Goal: Transaction & Acquisition: Purchase product/service

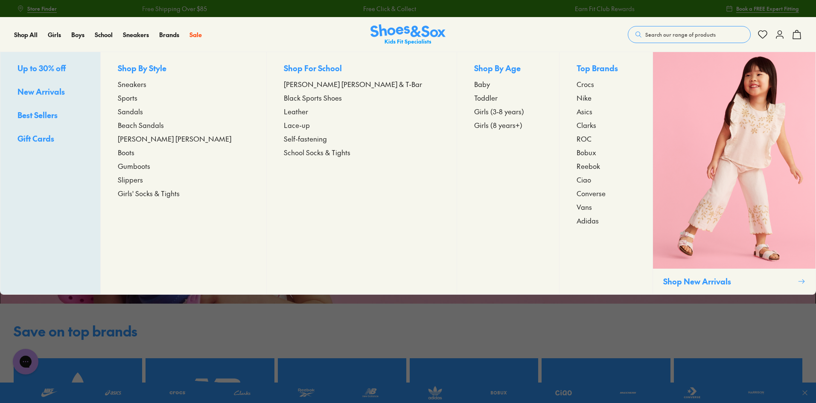
click at [163, 139] on span "[PERSON_NAME] [PERSON_NAME]" at bounding box center [174, 139] width 113 height 10
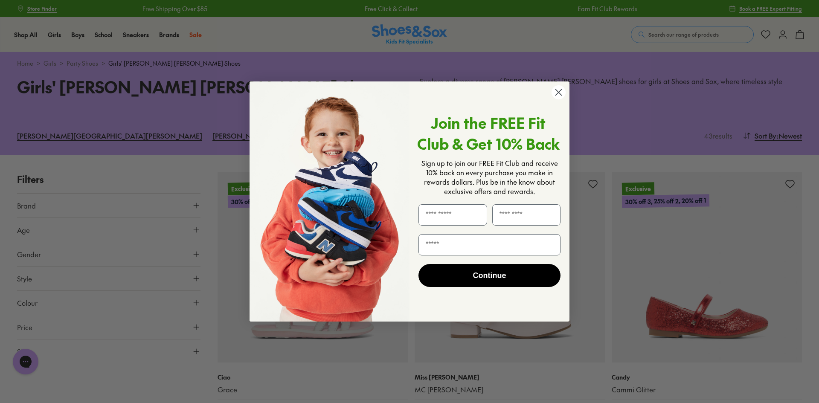
click at [556, 90] on icon "Close dialog" at bounding box center [559, 93] width 6 height 6
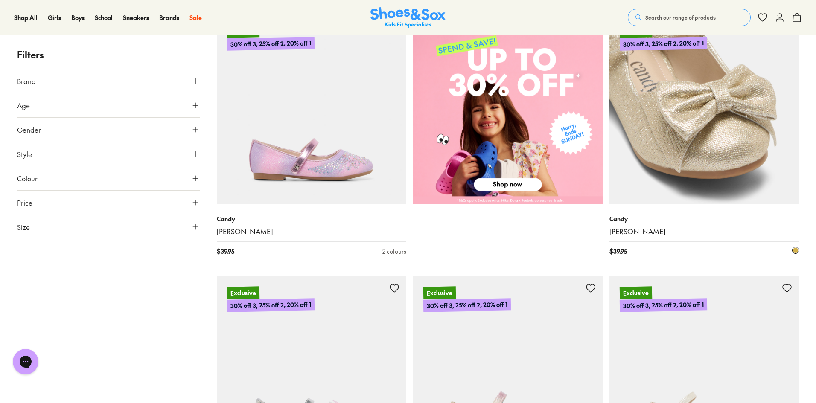
scroll to position [427, 0]
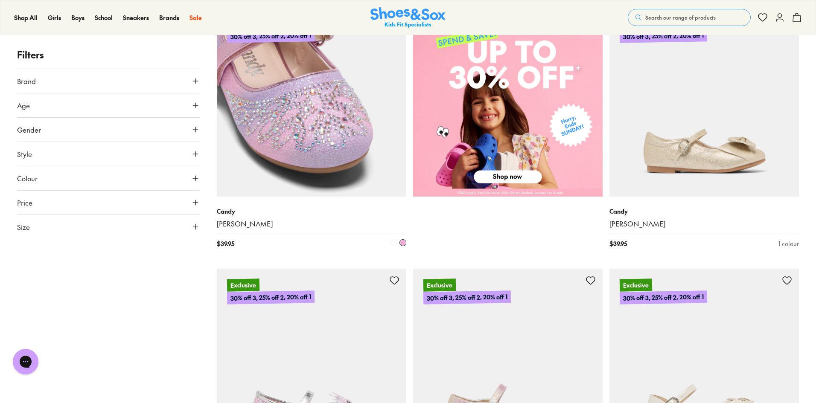
click at [305, 134] on img at bounding box center [311, 101] width 189 height 189
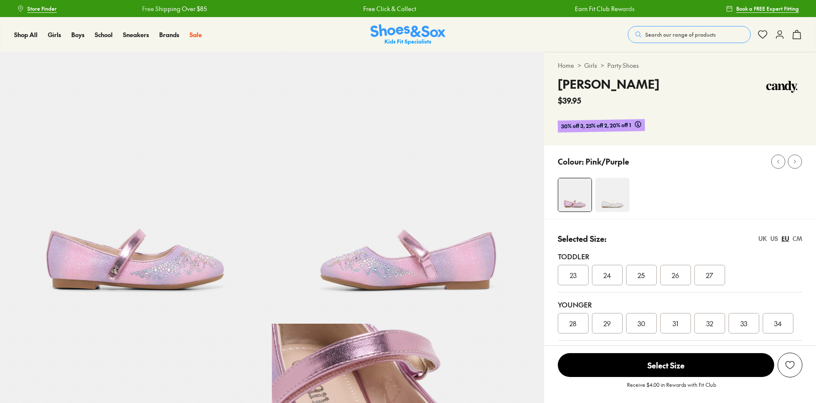
click at [677, 323] on span "31" at bounding box center [675, 323] width 6 height 10
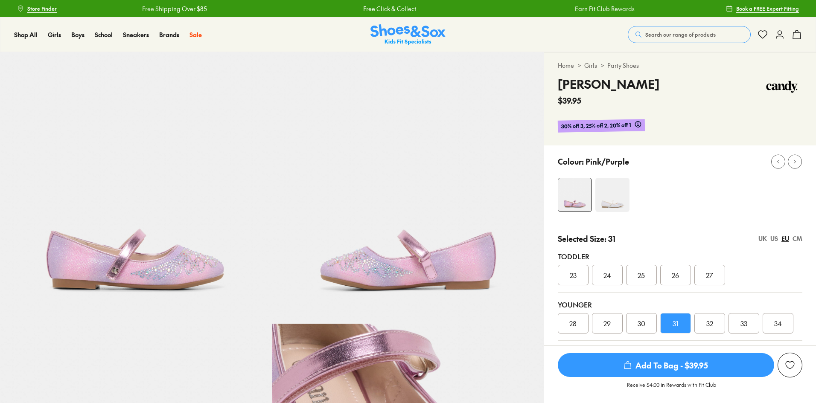
select select "*"
click at [687, 364] on span "Add To Bag - $39.95" at bounding box center [666, 365] width 216 height 24
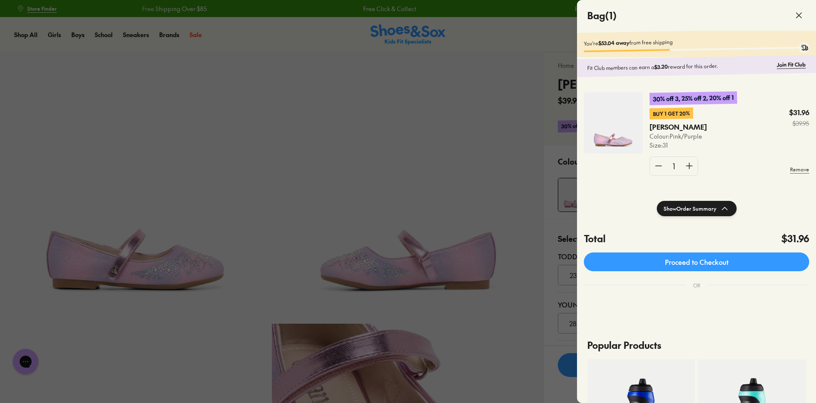
click at [53, 36] on div at bounding box center [408, 201] width 816 height 403
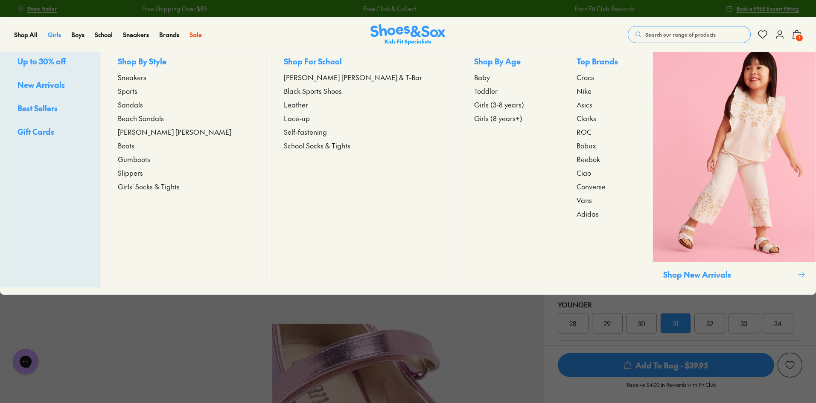
click at [53, 36] on span "Girls" at bounding box center [54, 34] width 13 height 9
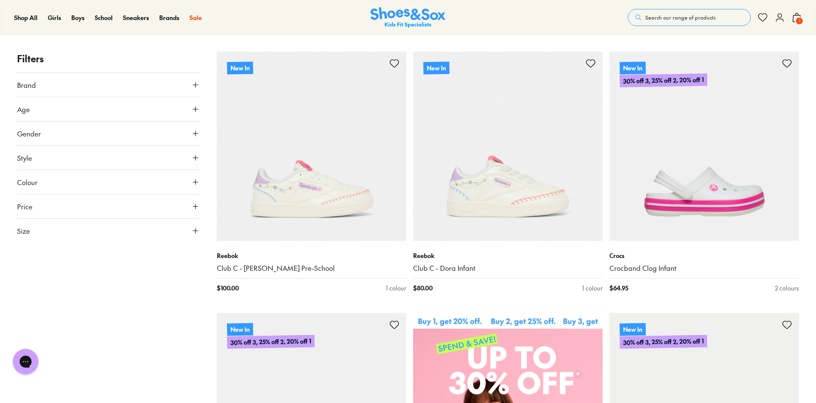
click at [195, 229] on icon at bounding box center [195, 231] width 9 height 9
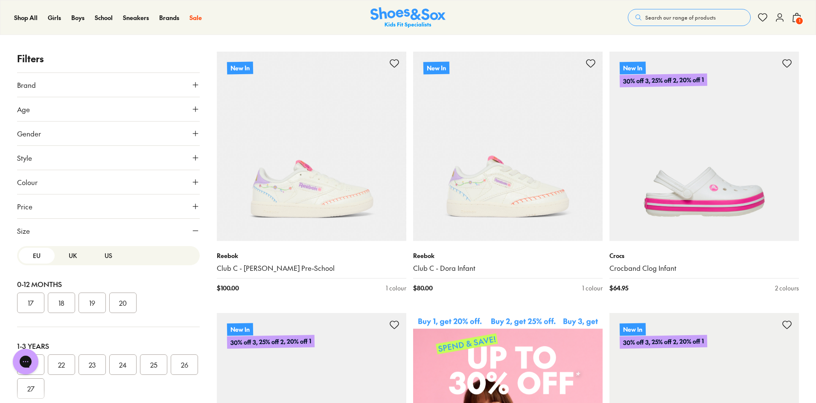
click at [67, 256] on button "UK" at bounding box center [73, 256] width 36 height 16
click at [71, 258] on button "UK" at bounding box center [73, 256] width 36 height 16
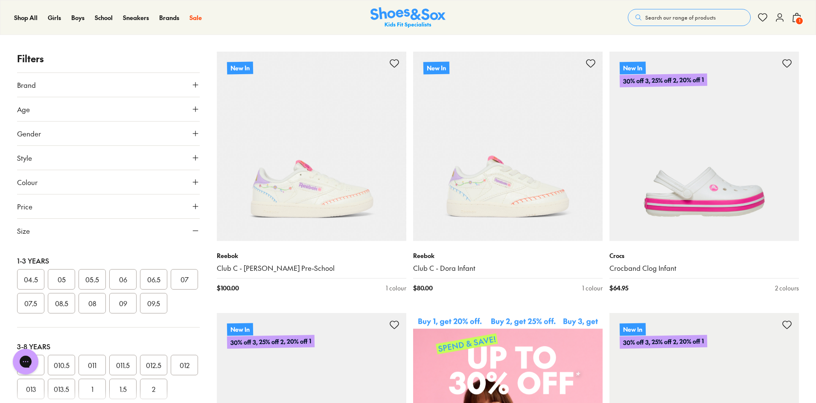
scroll to position [171, 0]
click at [106, 314] on button "1" at bounding box center [91, 303] width 27 height 20
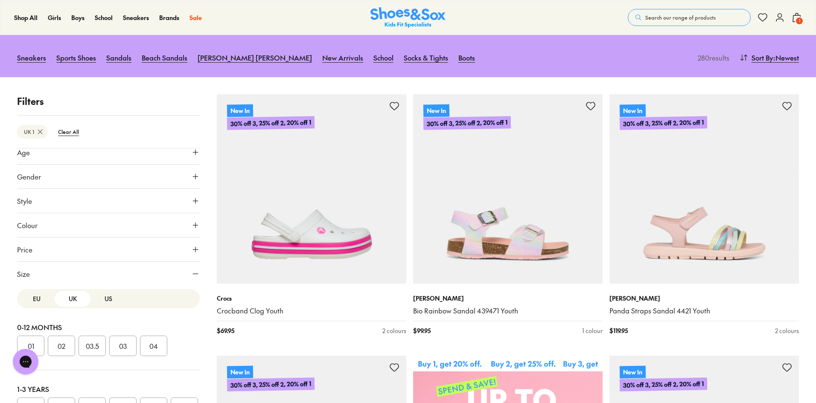
drag, startPoint x: 35, startPoint y: 300, endPoint x: 70, endPoint y: 322, distance: 41.4
click at [35, 300] on button "EU" at bounding box center [37, 299] width 36 height 16
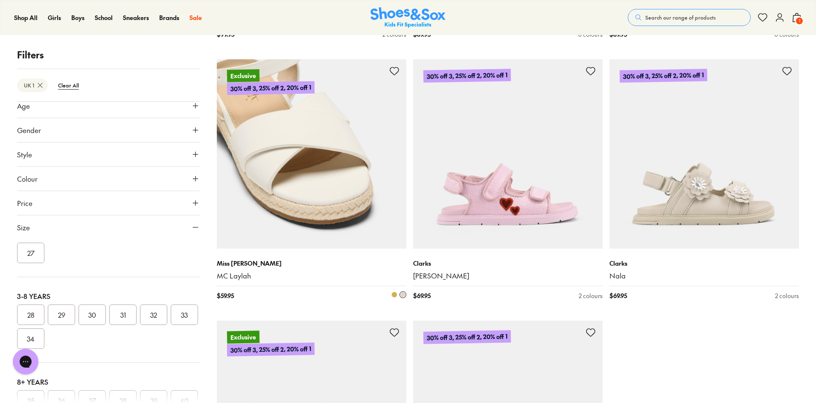
scroll to position [2474, 0]
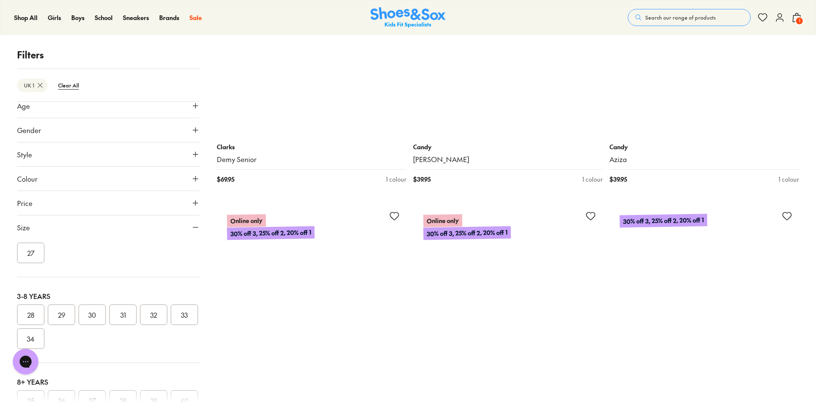
scroll to position [5375, 0]
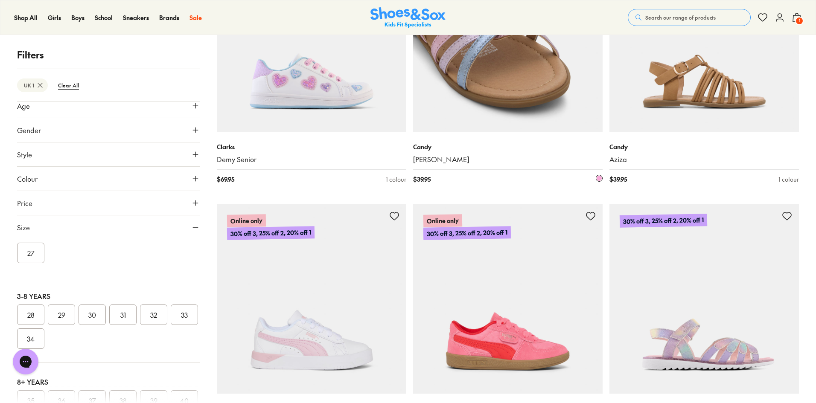
scroll to position [5375, 0]
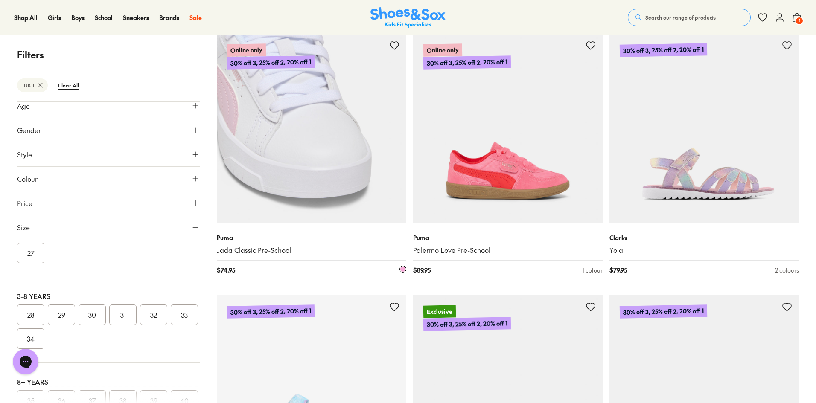
drag, startPoint x: 318, startPoint y: 194, endPoint x: 311, endPoint y: 190, distance: 8.0
click at [311, 190] on img at bounding box center [311, 128] width 189 height 189
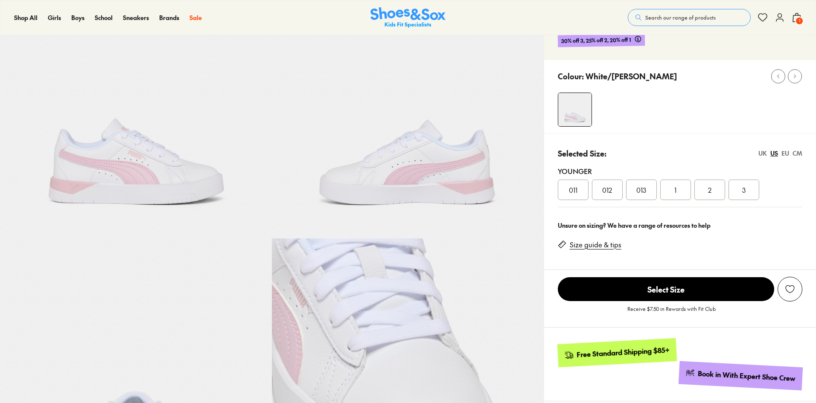
select select "*"
click at [759, 154] on div "UK" at bounding box center [762, 153] width 9 height 9
click at [776, 155] on div "US" at bounding box center [774, 153] width 8 height 9
click at [763, 156] on div "UK" at bounding box center [762, 153] width 9 height 9
click at [706, 189] on div "1" at bounding box center [709, 190] width 31 height 20
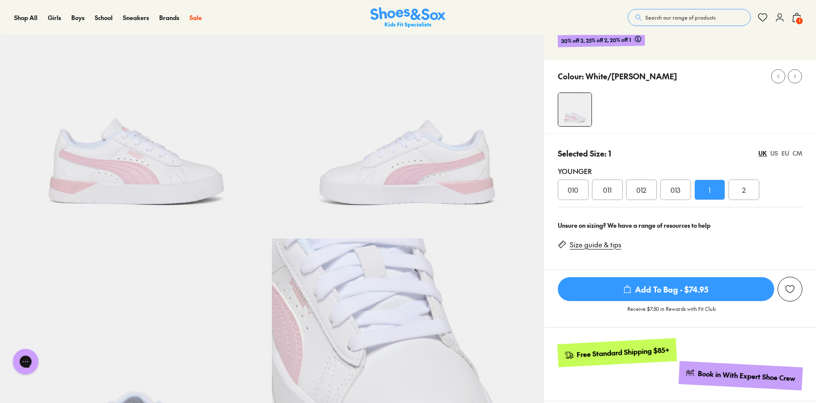
click at [784, 153] on div "EU" at bounding box center [785, 153] width 8 height 9
click at [765, 152] on div "UK" at bounding box center [762, 153] width 9 height 9
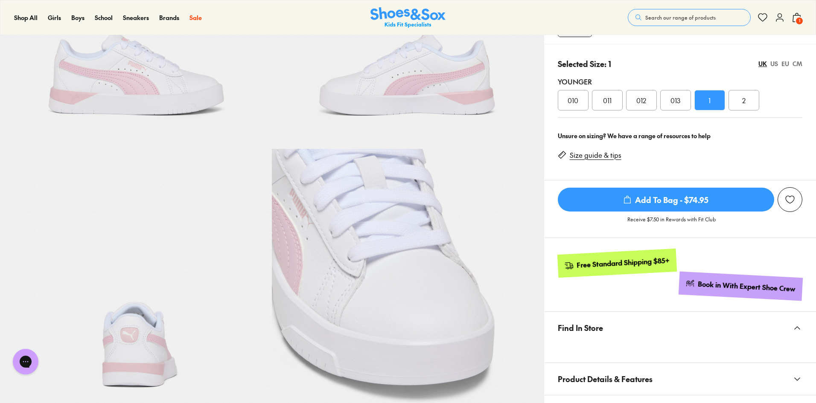
scroll to position [85, 0]
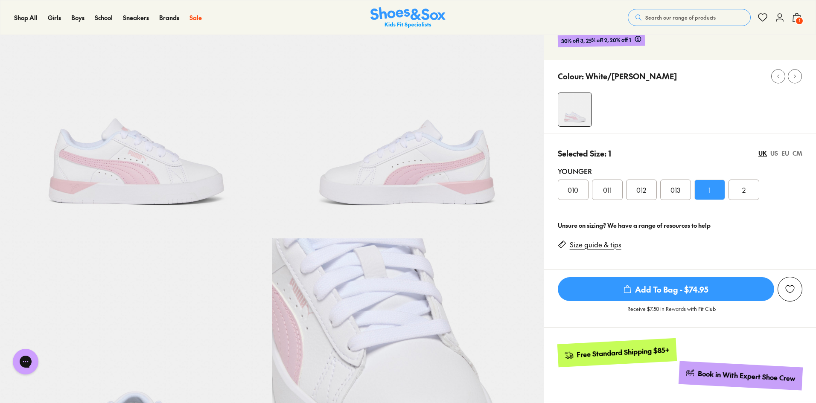
click at [663, 288] on span "Add To Bag - $74.95" at bounding box center [666, 289] width 216 height 24
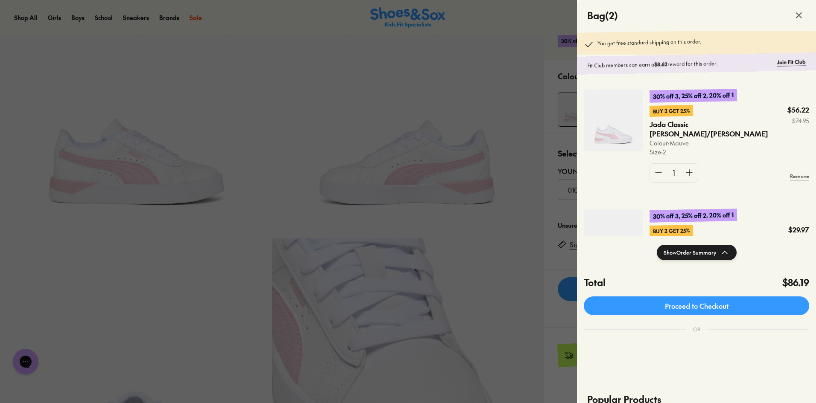
click at [521, 94] on div at bounding box center [408, 201] width 816 height 403
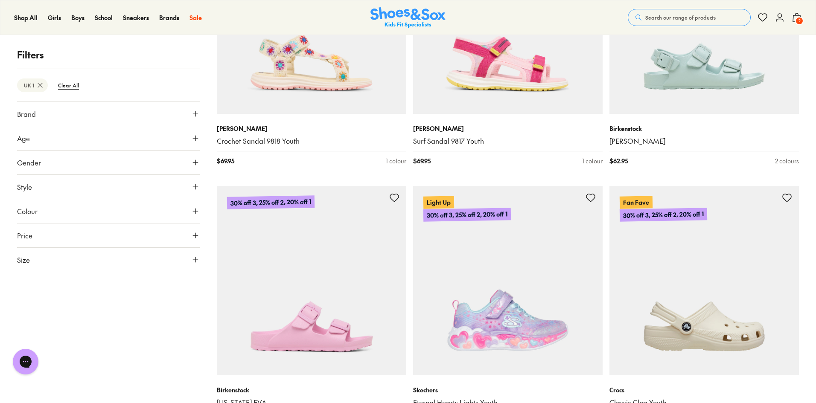
scroll to position [5393, 0]
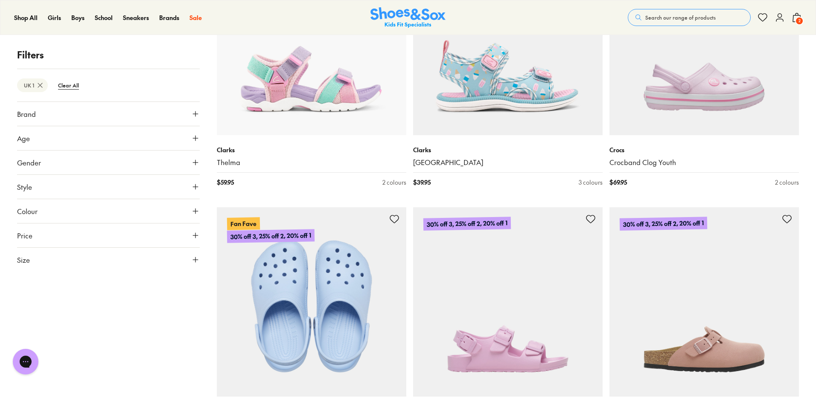
scroll to position [4796, 0]
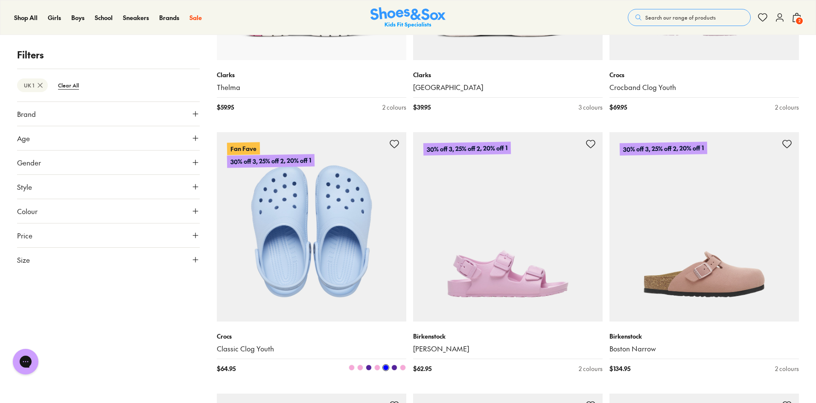
click at [340, 283] on img at bounding box center [311, 226] width 189 height 189
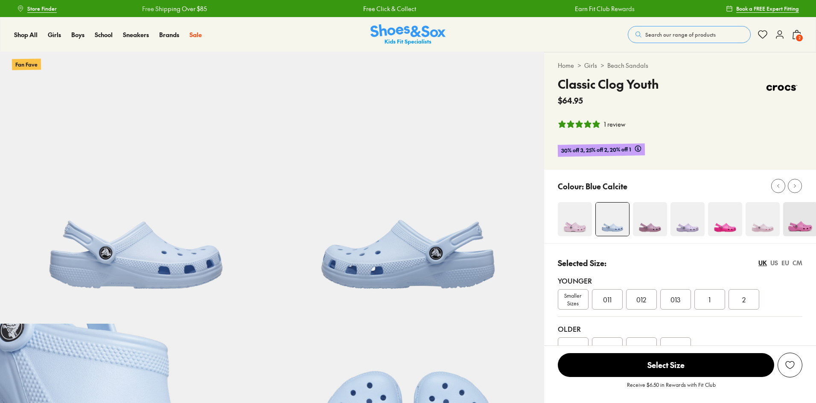
click at [784, 239] on div at bounding box center [680, 206] width 272 height 73
select select "*"
click at [784, 269] on div "Younger Smaller Sizes 011 012 013 1 2" at bounding box center [680, 293] width 244 height 48
click at [785, 262] on div "EU" at bounding box center [785, 263] width 8 height 9
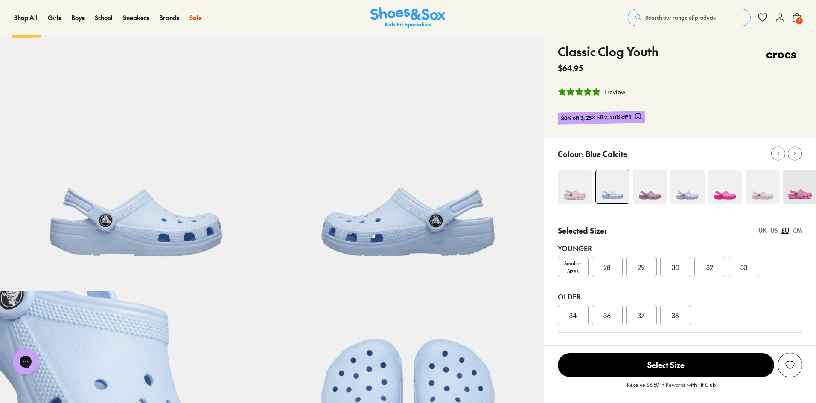
scroll to position [85, 0]
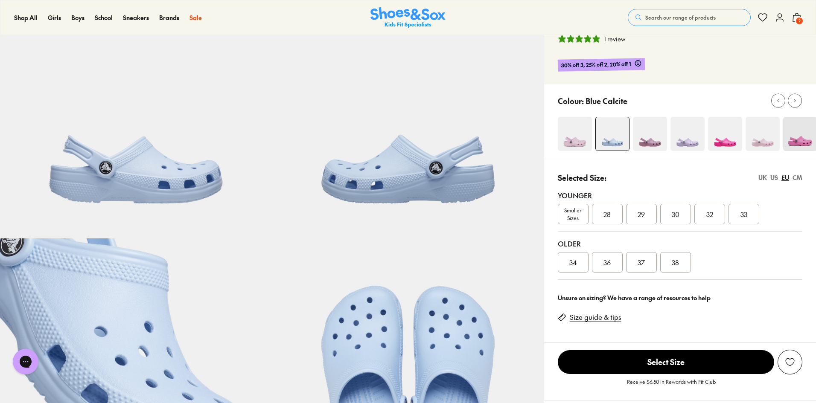
click at [709, 213] on span "32" at bounding box center [709, 214] width 7 height 10
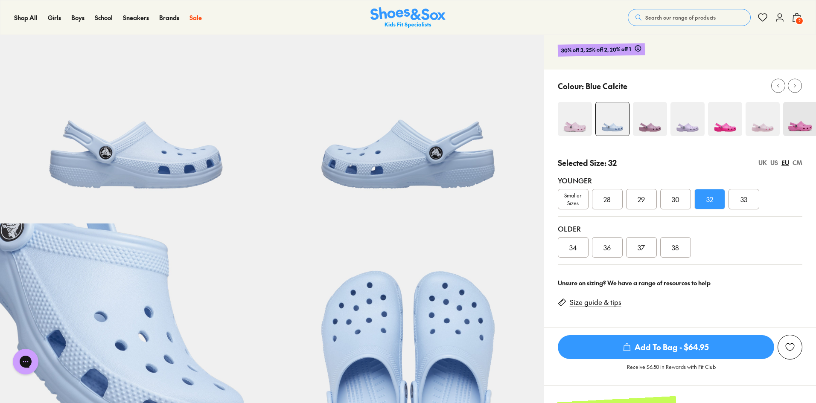
scroll to position [85, 0]
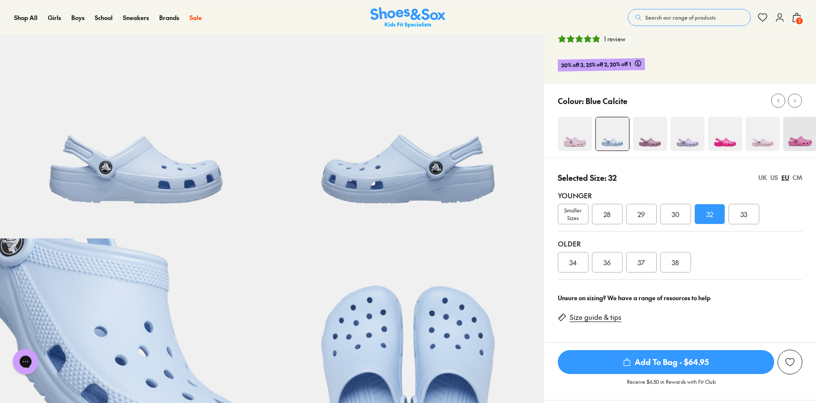
click at [680, 142] on img at bounding box center [687, 134] width 34 height 34
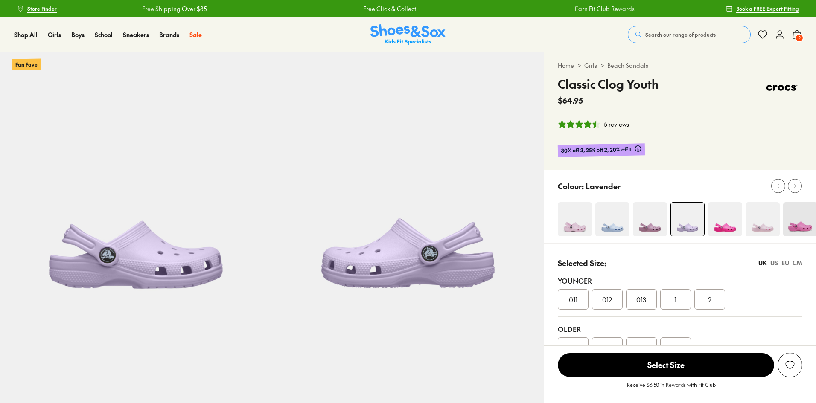
click at [796, 163] on div "Home > Girls > Beach Sandals Classic Clog Youth $64.95 5 reviews 30% off 3, 25%…" at bounding box center [680, 110] width 272 height 117
click at [796, 184] on icon at bounding box center [794, 186] width 6 height 6
select select "*"
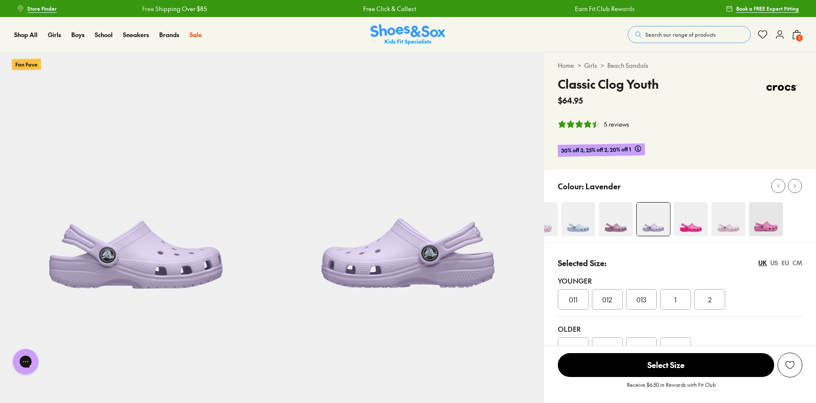
click at [728, 233] on img at bounding box center [728, 219] width 34 height 34
click at [732, 226] on img at bounding box center [728, 219] width 34 height 34
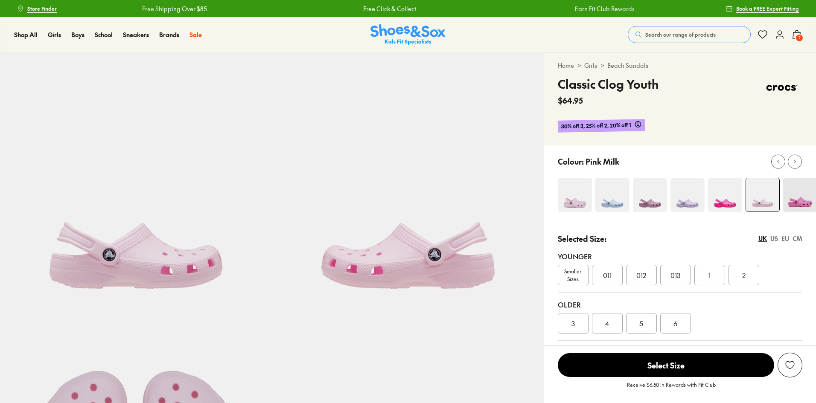
select select "*"
click at [618, 203] on img at bounding box center [612, 195] width 34 height 34
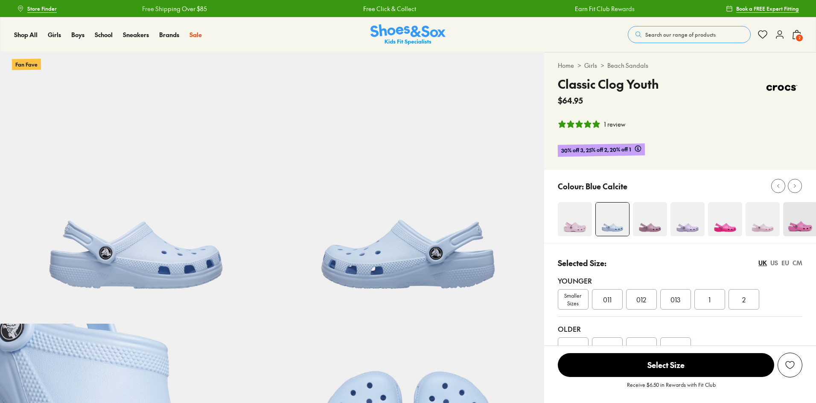
select select "*"
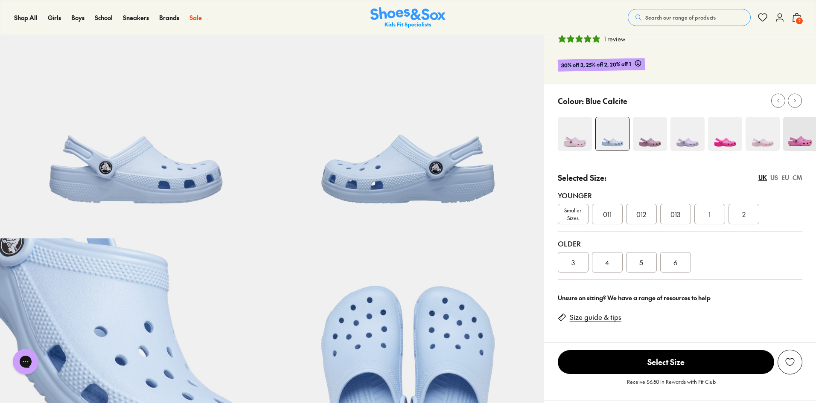
click at [784, 176] on div "EU" at bounding box center [785, 177] width 8 height 9
click at [715, 217] on div "32" at bounding box center [709, 214] width 31 height 20
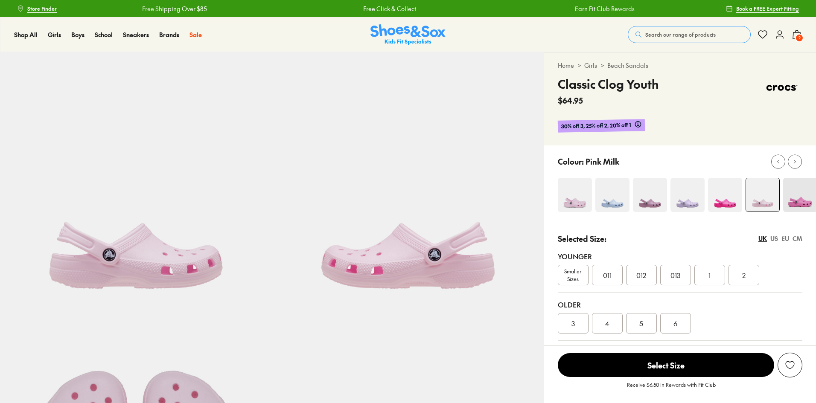
select select "*"
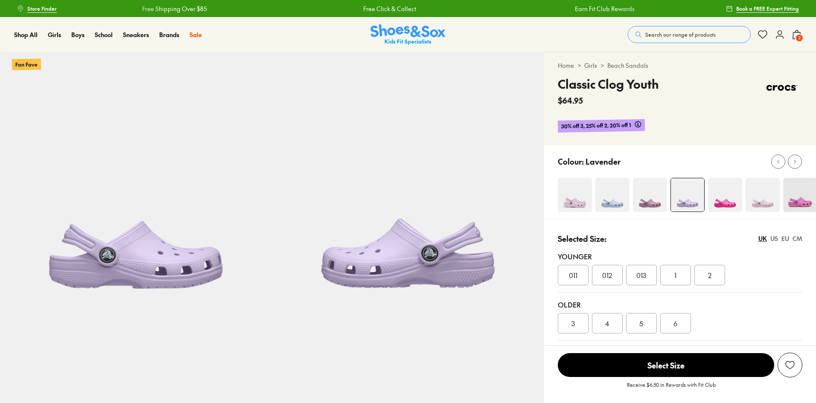
select select "*"
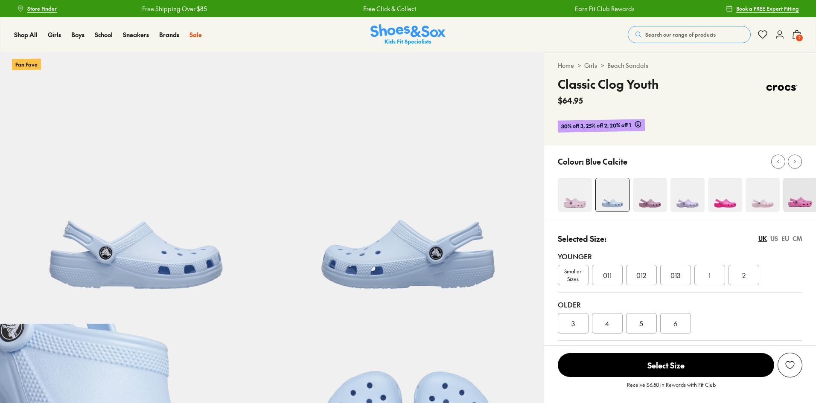
scroll to position [85, 0]
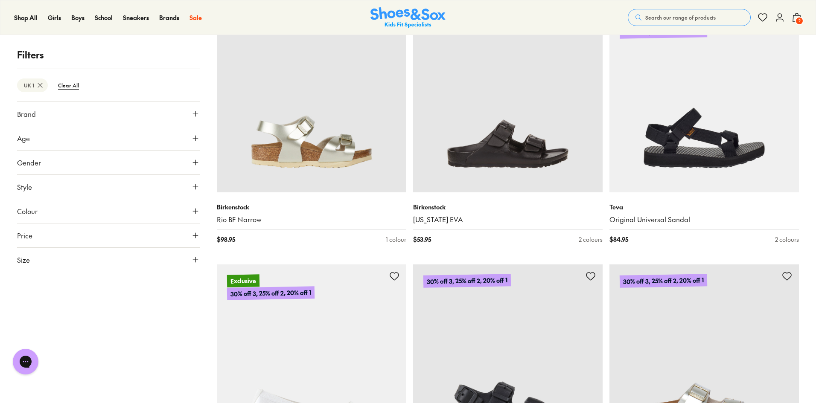
scroll to position [5421, 0]
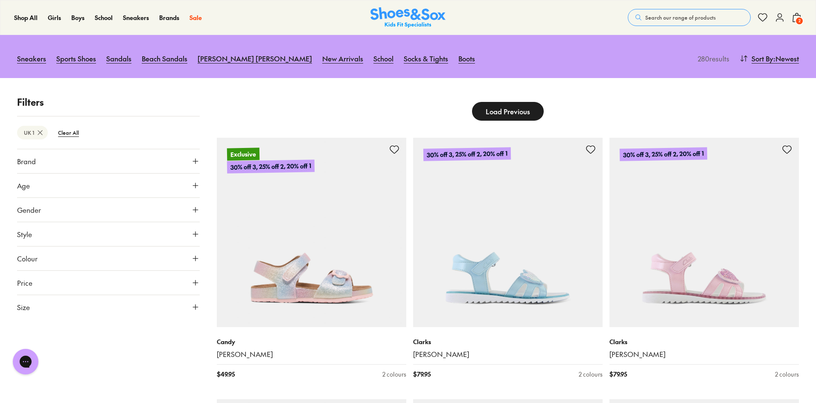
scroll to position [85, 0]
click at [181, 259] on button "Colour" at bounding box center [108, 258] width 183 height 24
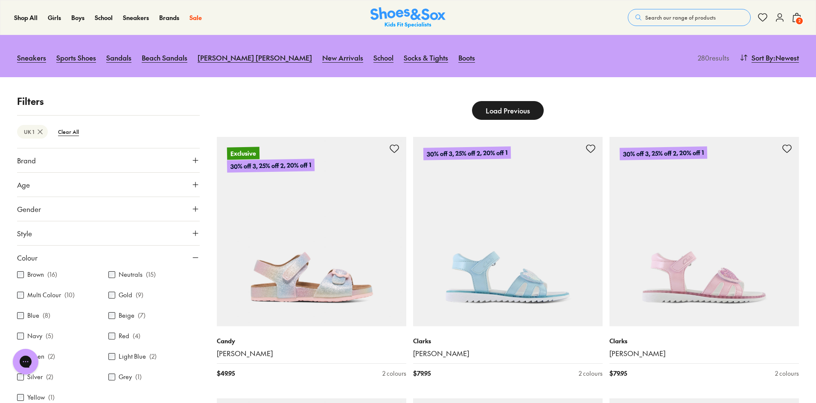
scroll to position [0, 0]
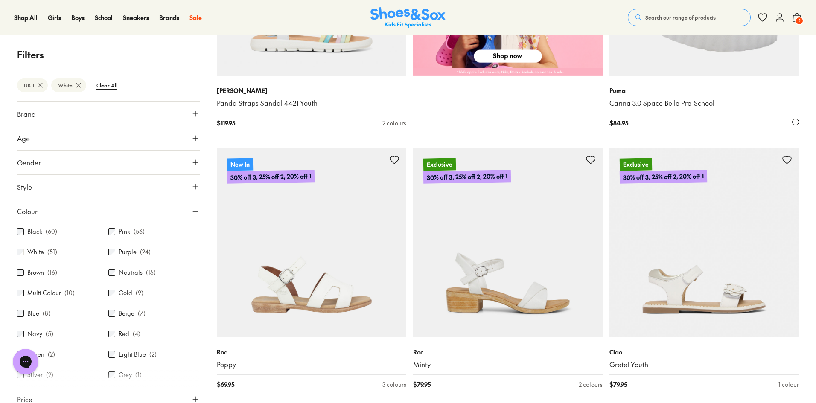
scroll to position [640, 0]
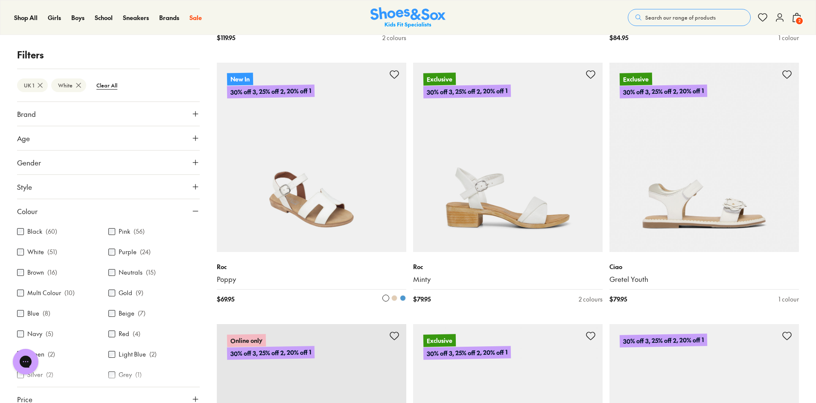
drag, startPoint x: 261, startPoint y: 216, endPoint x: 274, endPoint y: 220, distance: 12.8
click at [261, 216] on img at bounding box center [311, 157] width 189 height 189
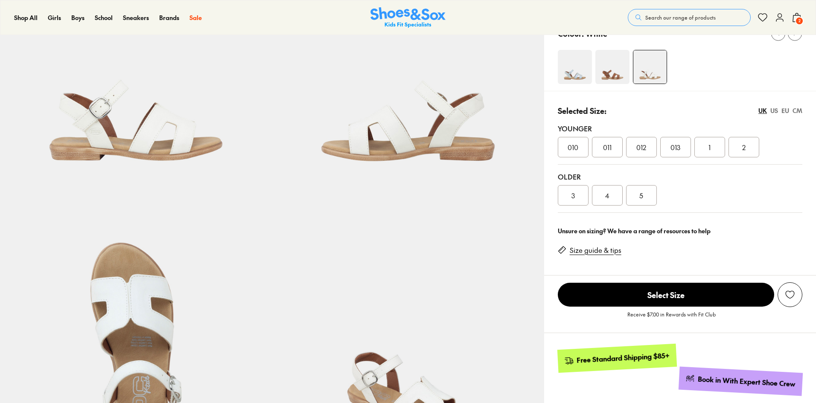
select select "*"
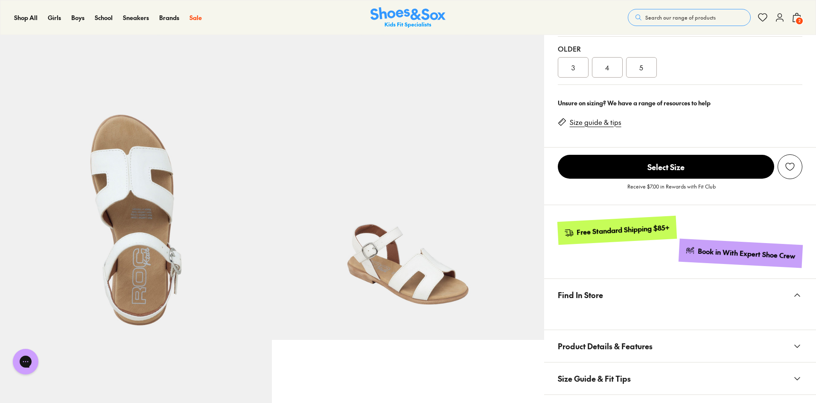
scroll to position [469, 0]
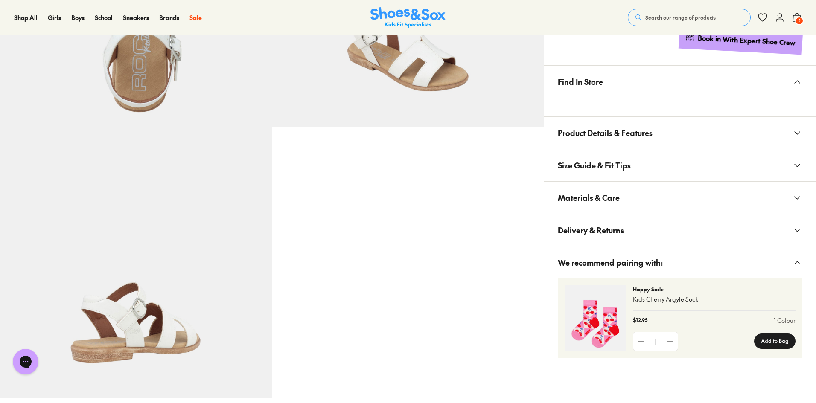
click at [616, 136] on span "Product Details & Features" at bounding box center [605, 132] width 95 height 25
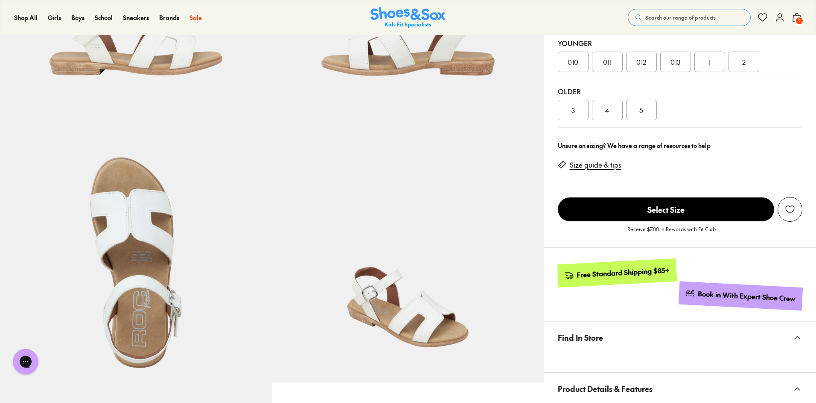
scroll to position [128, 0]
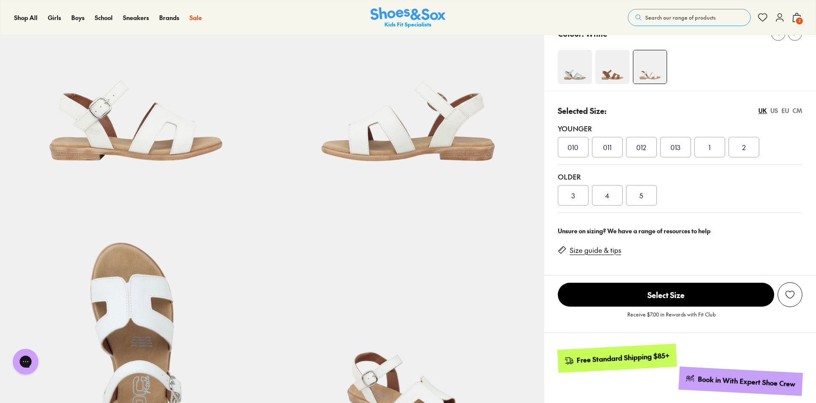
click at [712, 148] on div "1" at bounding box center [709, 147] width 31 height 20
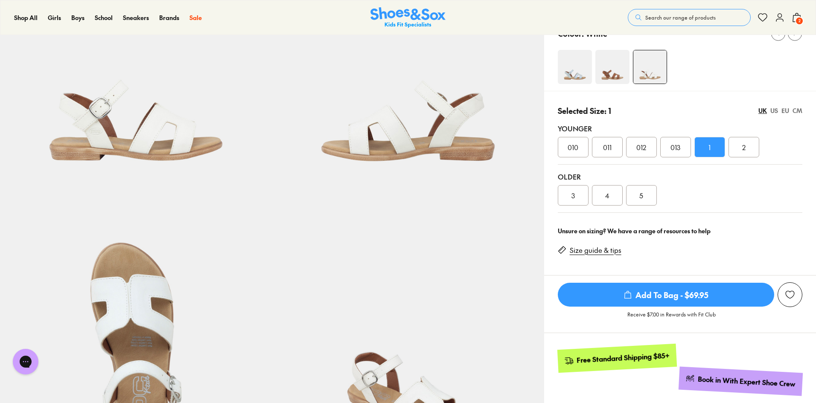
click at [665, 296] on span "Add To Bag - $69.95" at bounding box center [666, 295] width 216 height 24
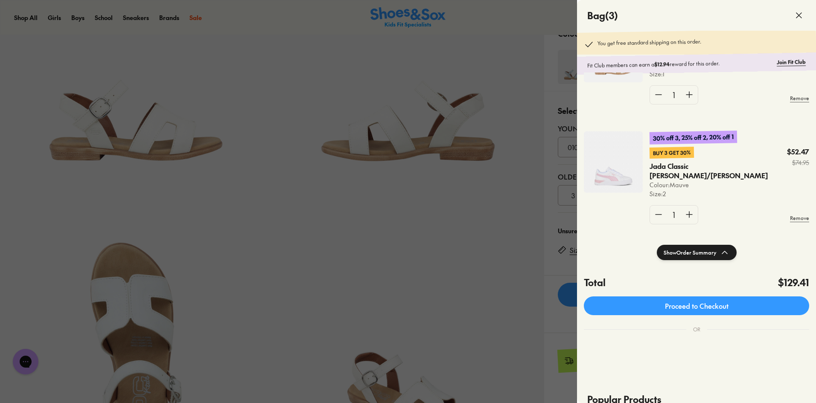
scroll to position [26, 0]
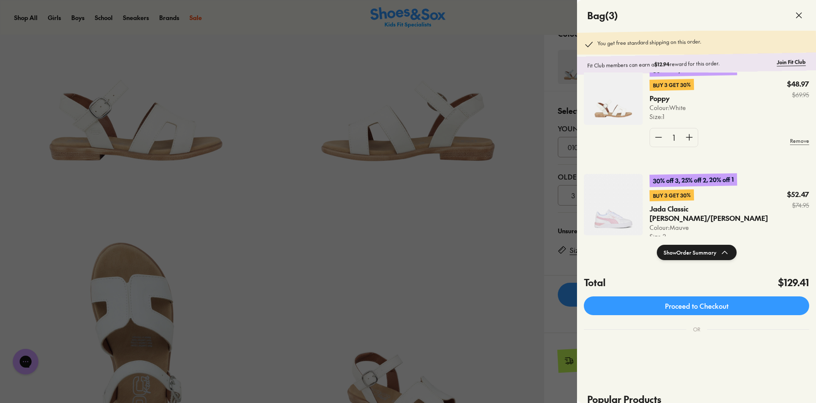
click at [512, 230] on div at bounding box center [408, 201] width 816 height 403
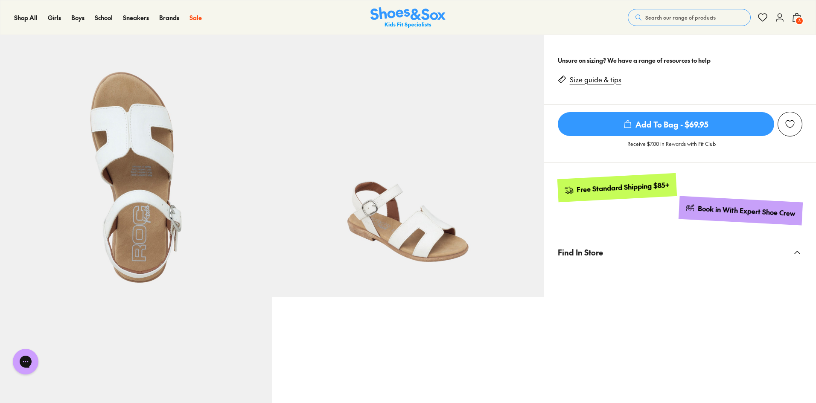
scroll to position [85, 0]
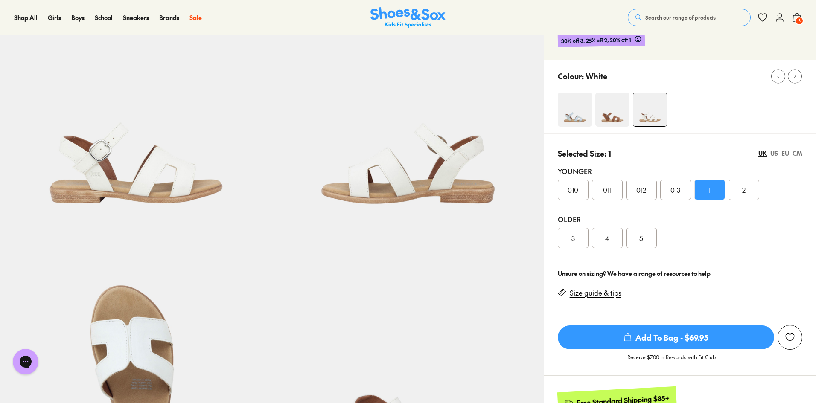
click at [795, 20] on span "3" at bounding box center [799, 21] width 9 height 9
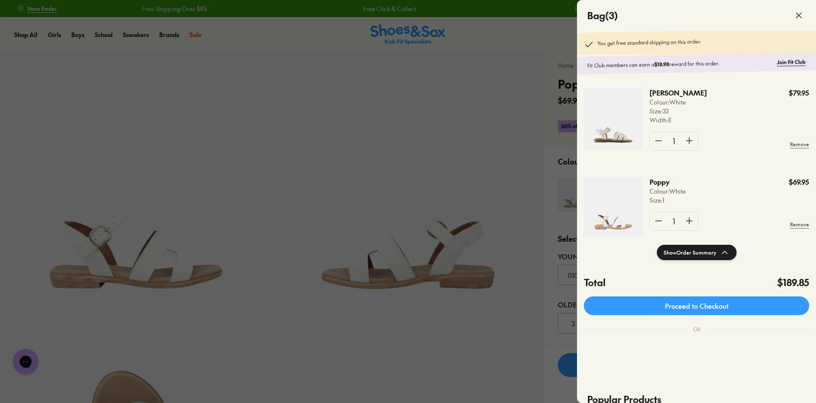
scroll to position [0, 0]
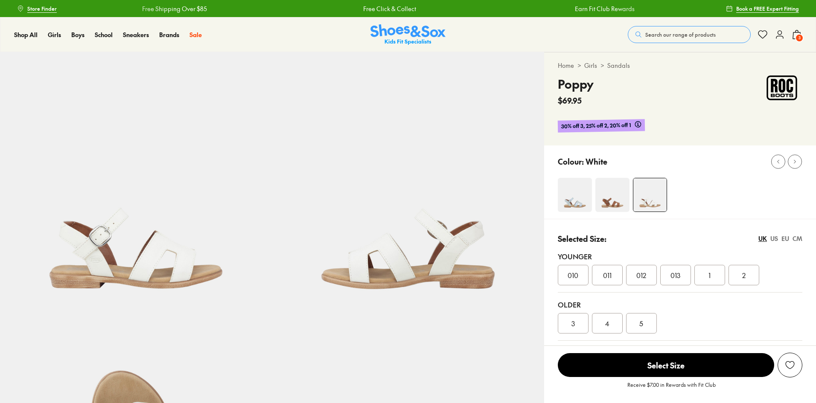
click at [717, 278] on div "1" at bounding box center [709, 275] width 31 height 20
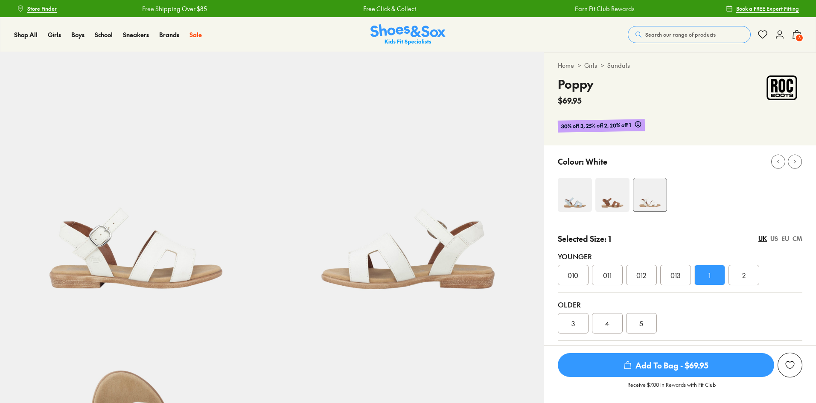
select select "*"
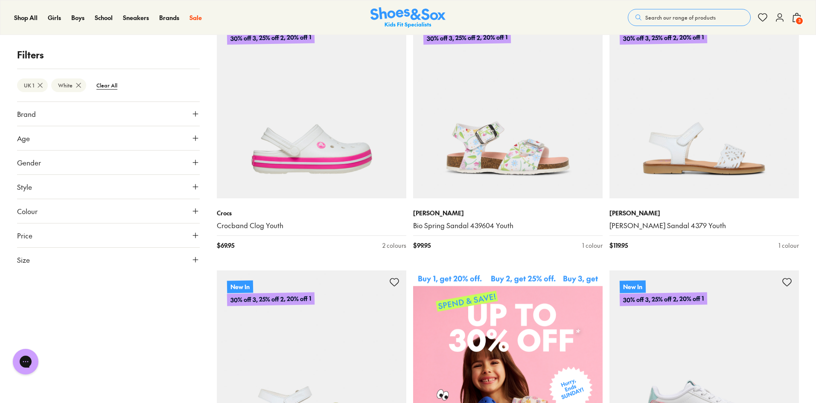
scroll to position [65, 0]
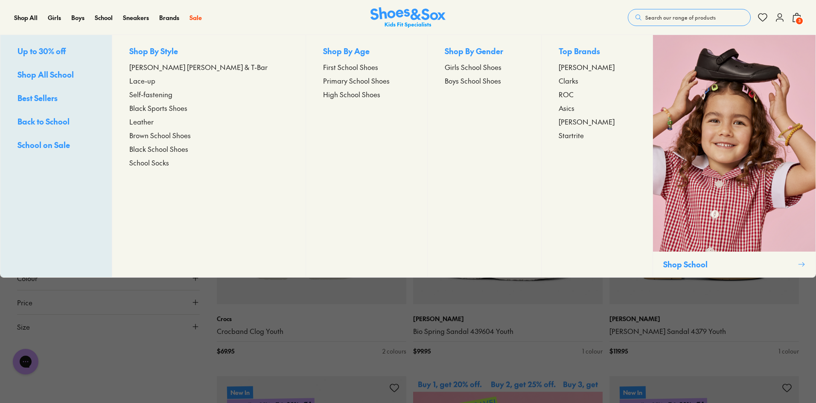
drag, startPoint x: 572, startPoint y: 121, endPoint x: 547, endPoint y: 150, distance: 38.2
click at [572, 121] on span "[PERSON_NAME]" at bounding box center [586, 121] width 56 height 10
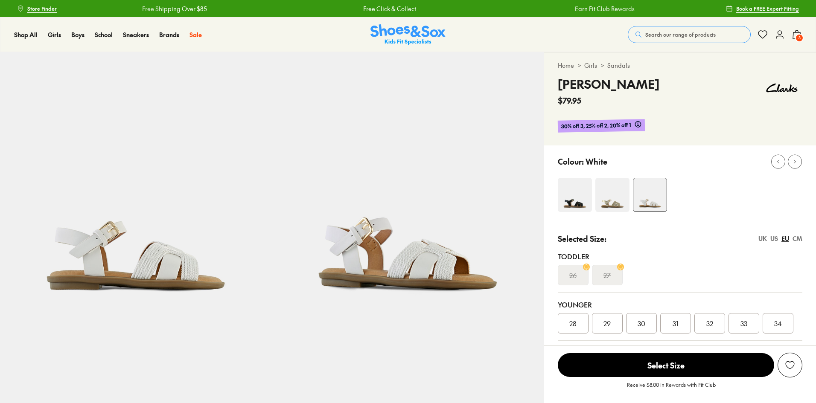
select select "*"
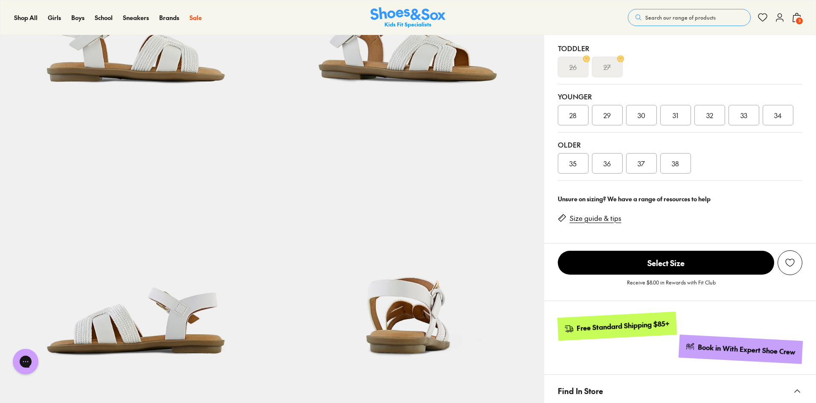
scroll to position [128, 0]
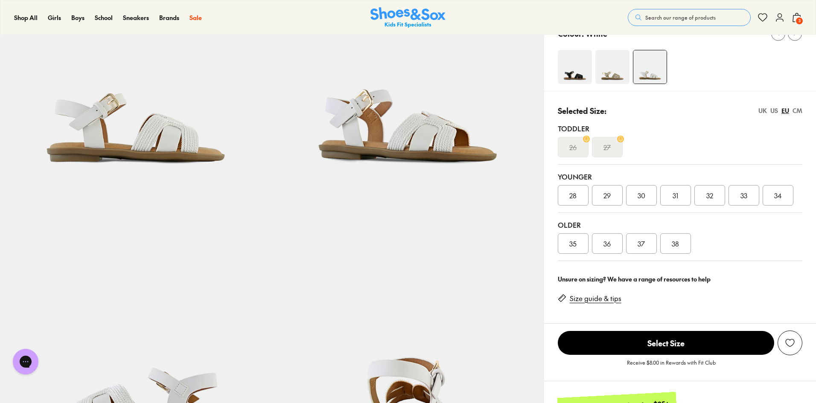
click at [765, 110] on div "UK" at bounding box center [762, 110] width 9 height 9
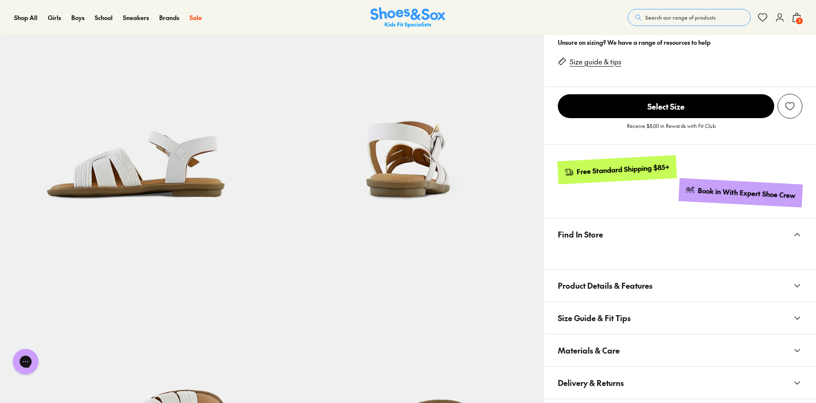
scroll to position [427, 0]
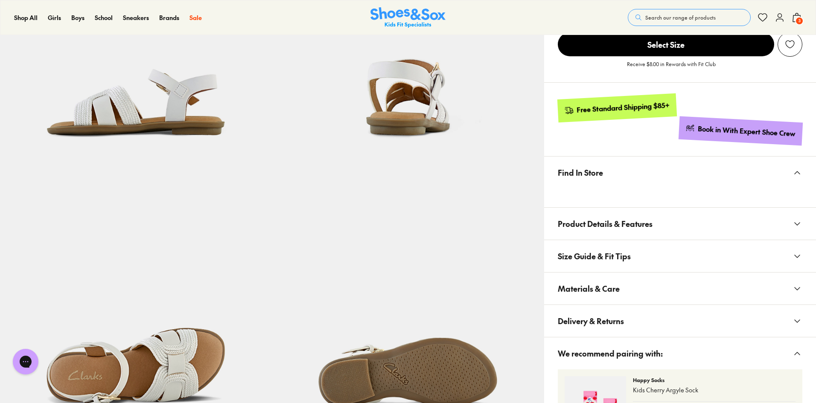
drag, startPoint x: 593, startPoint y: 224, endPoint x: 558, endPoint y: 299, distance: 82.2
click at [593, 224] on span "Product Details & Features" at bounding box center [605, 223] width 95 height 25
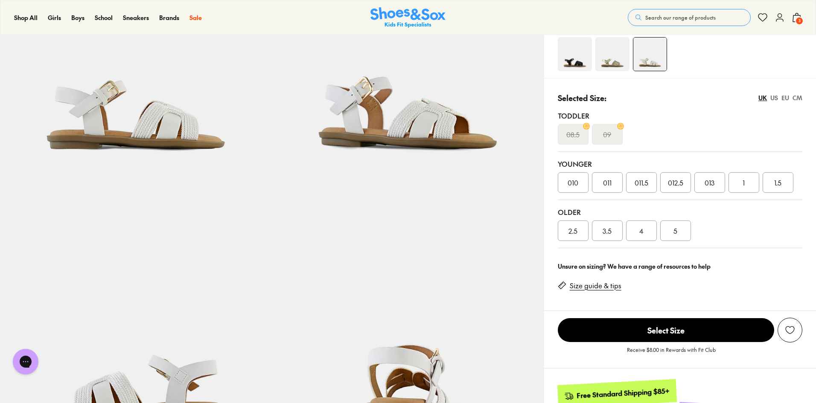
scroll to position [128, 0]
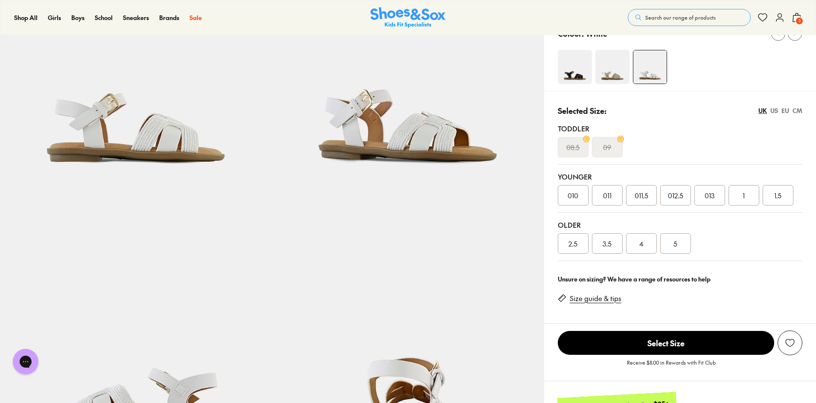
click at [568, 74] on img at bounding box center [575, 67] width 34 height 34
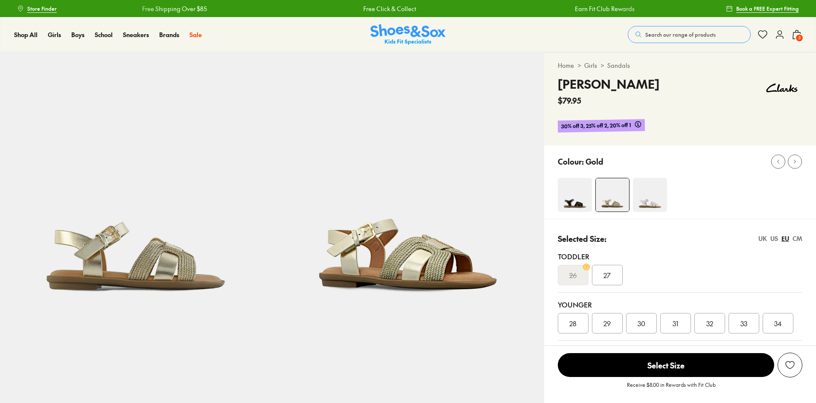
click at [656, 194] on img at bounding box center [650, 195] width 34 height 34
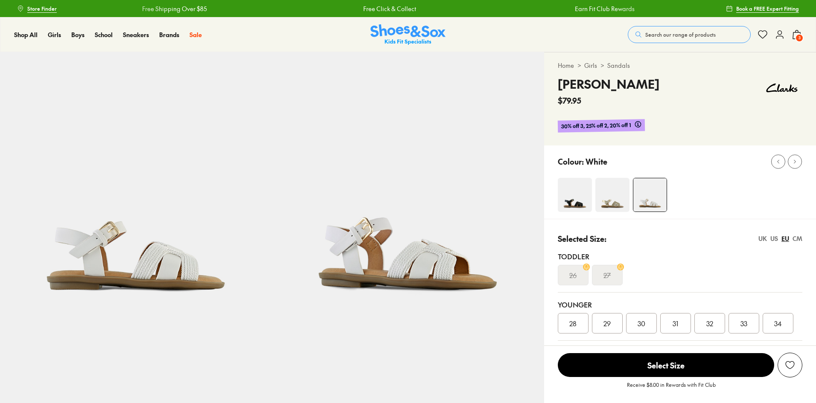
select select "*"
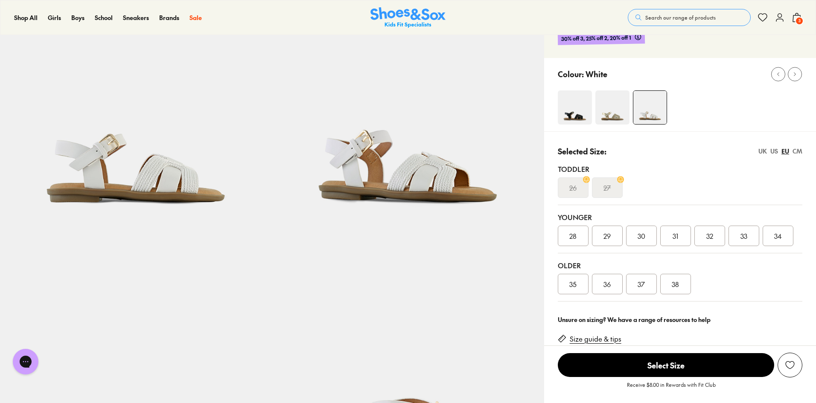
scroll to position [85, 0]
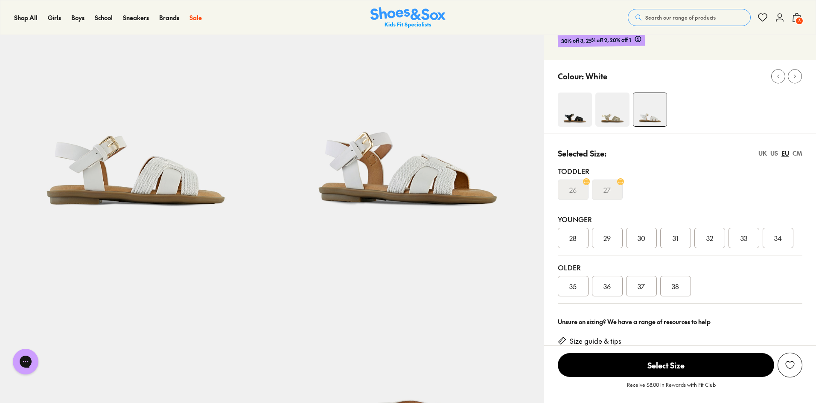
click at [759, 153] on div "UK" at bounding box center [762, 153] width 9 height 9
click at [750, 249] on div "Younger 010 011 011.5 012.5 013 1 1.5" at bounding box center [680, 231] width 244 height 48
click at [748, 242] on div "1" at bounding box center [743, 238] width 31 height 20
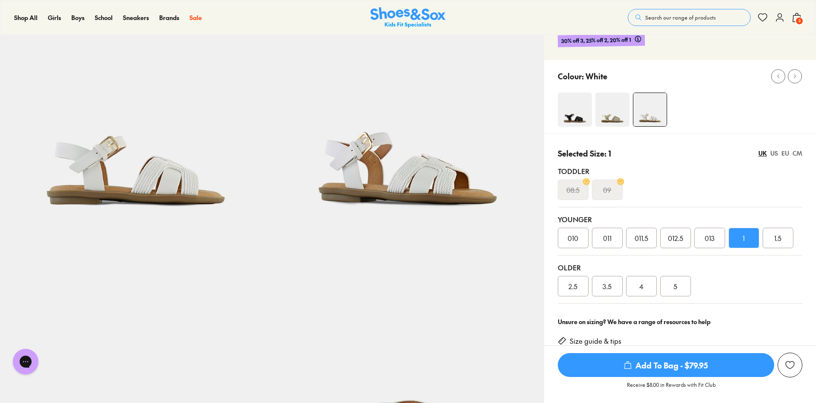
click at [689, 367] on span "Add To Bag - $79.95" at bounding box center [666, 365] width 216 height 24
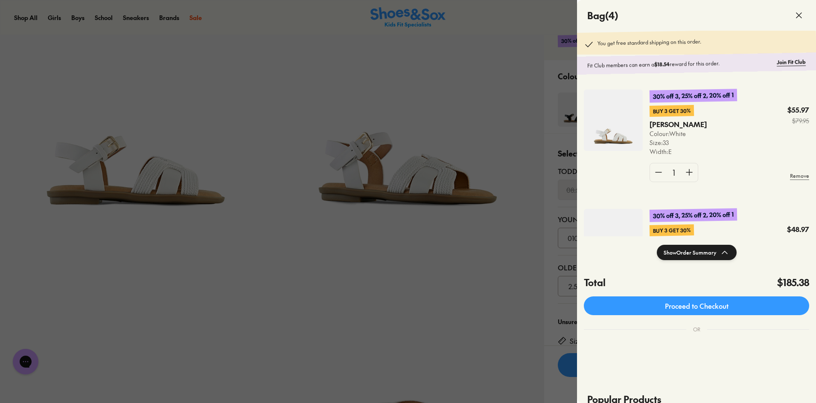
click at [382, 273] on div at bounding box center [408, 201] width 816 height 403
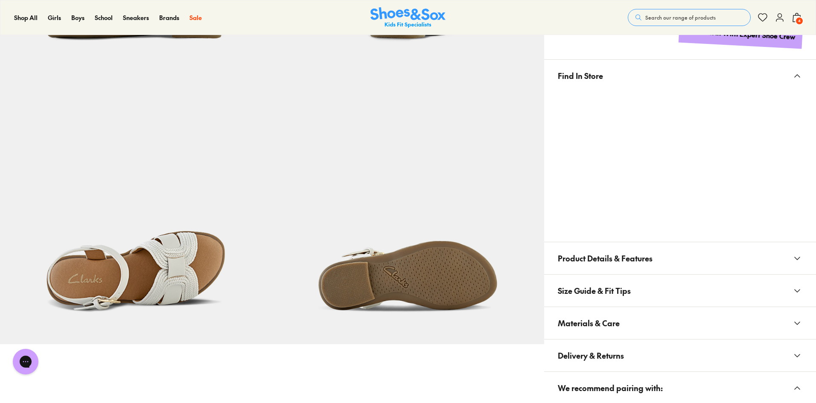
scroll to position [597, 0]
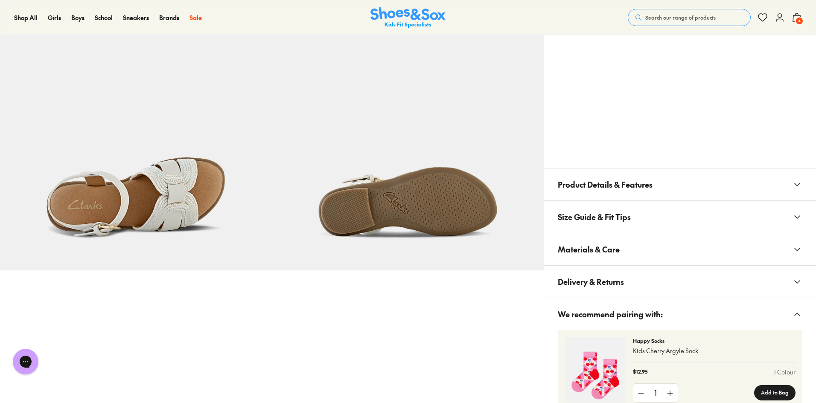
drag, startPoint x: 334, startPoint y: 311, endPoint x: 331, endPoint y: 298, distance: 14.2
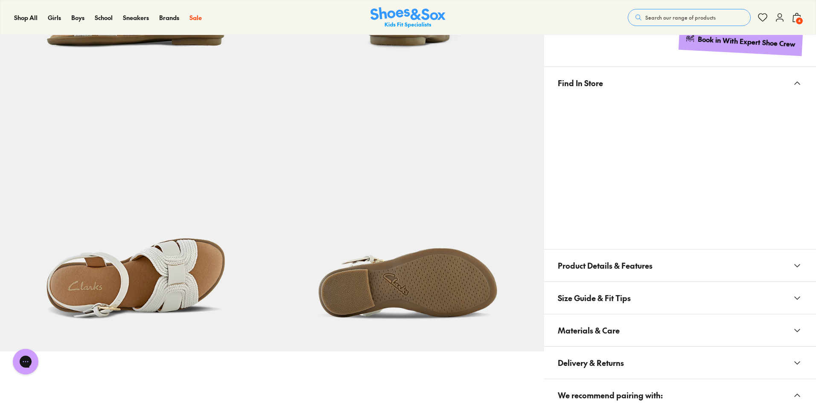
scroll to position [555, 0]
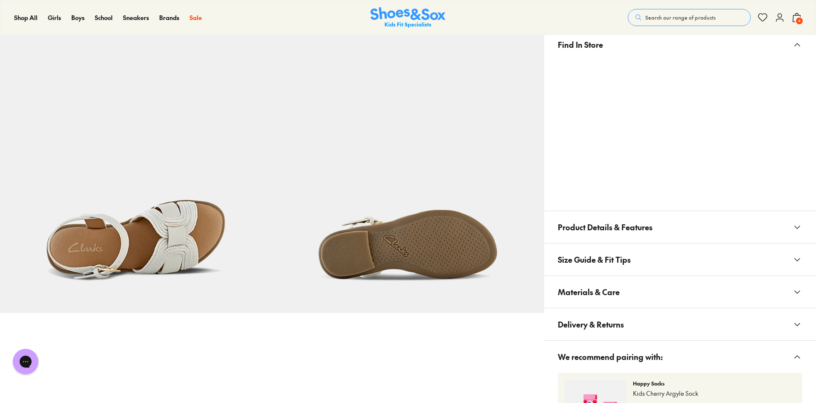
click at [607, 293] on span "Materials & Care" at bounding box center [589, 291] width 62 height 25
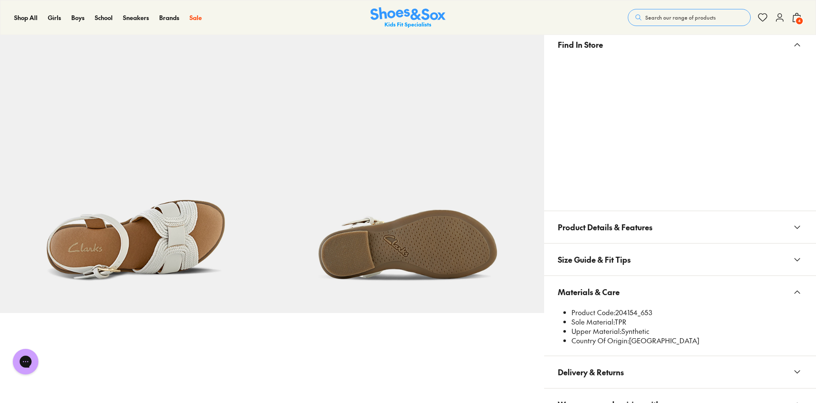
click at [611, 261] on span "Size Guide & Fit Tips" at bounding box center [594, 259] width 73 height 25
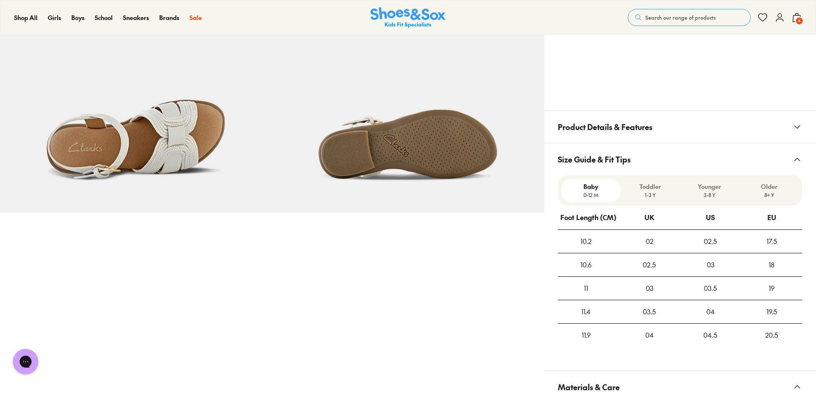
scroll to position [640, 0]
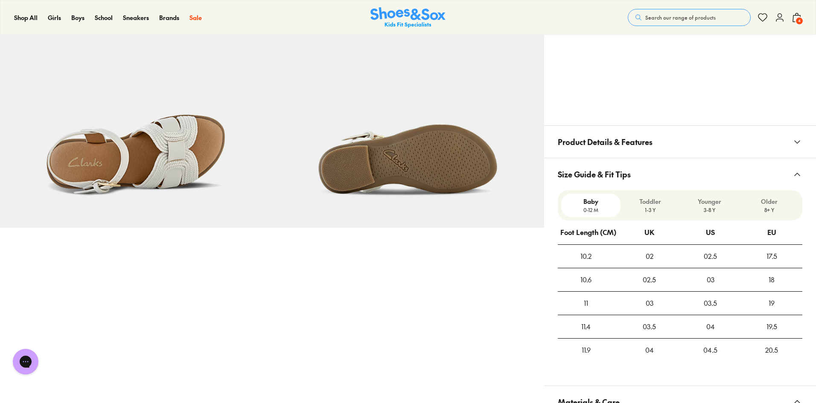
click at [609, 146] on span "Product Details & Features" at bounding box center [605, 141] width 95 height 25
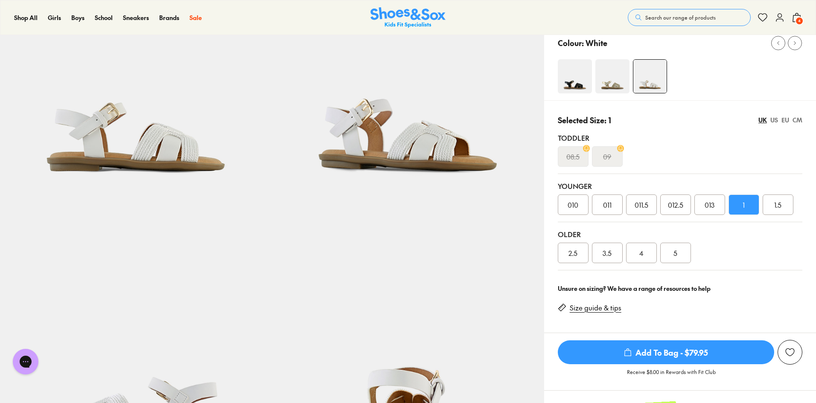
scroll to position [85, 0]
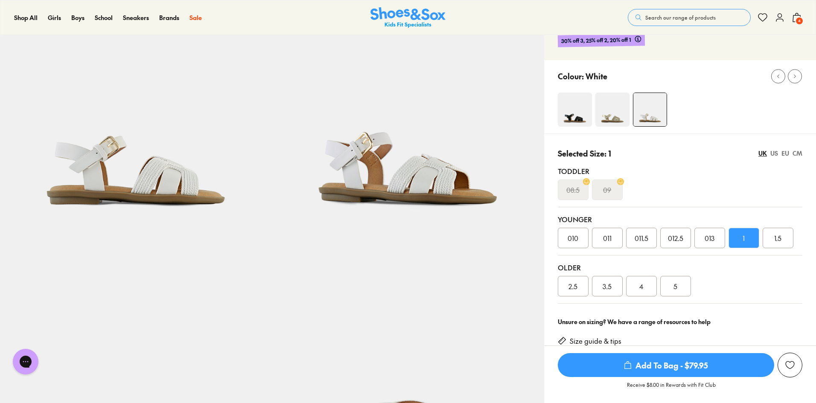
click at [157, 201] on img at bounding box center [136, 103] width 272 height 272
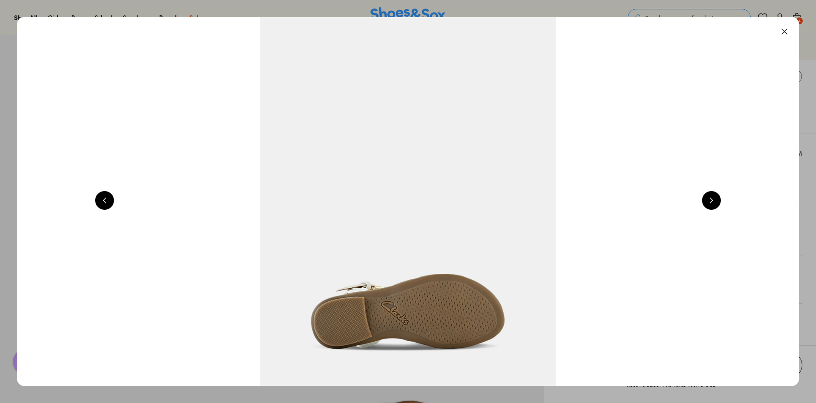
scroll to position [0, 785]
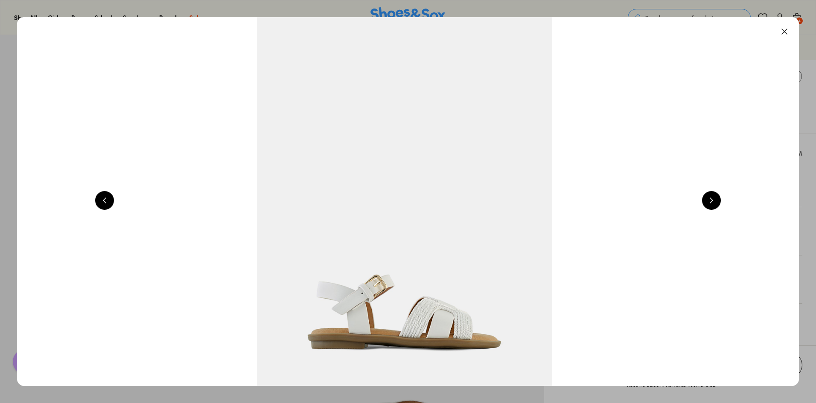
click at [713, 200] on button at bounding box center [711, 200] width 19 height 19
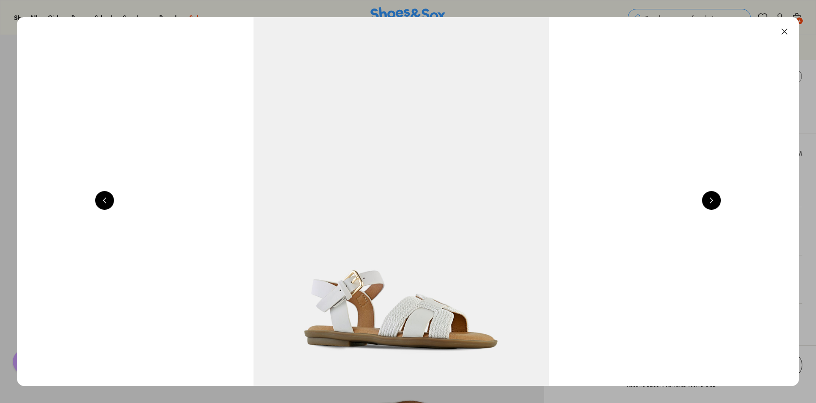
click at [713, 200] on button at bounding box center [711, 200] width 19 height 19
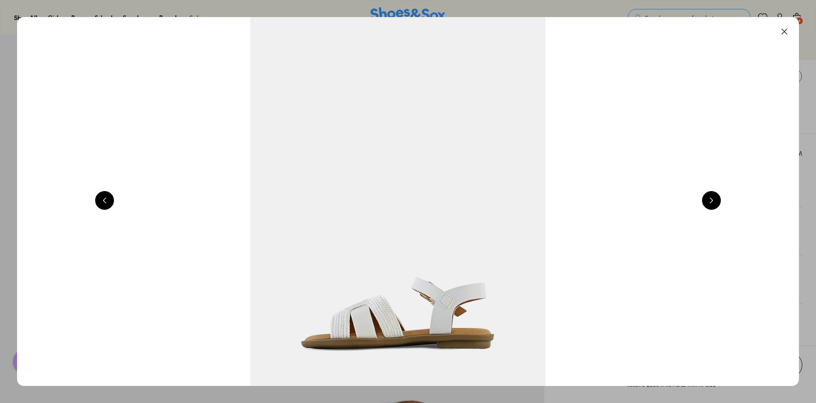
click at [713, 200] on button at bounding box center [711, 200] width 19 height 19
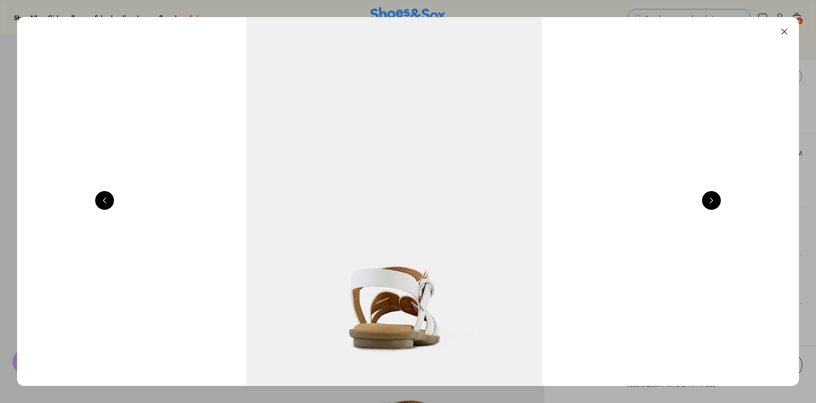
click at [713, 201] on button at bounding box center [711, 200] width 19 height 19
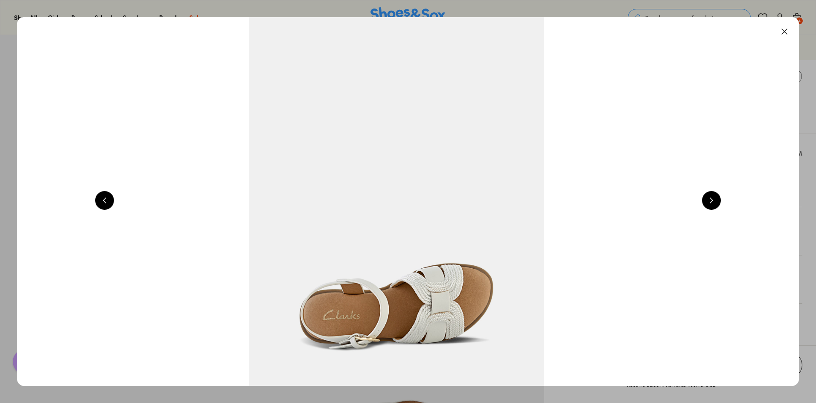
scroll to position [0, 3925]
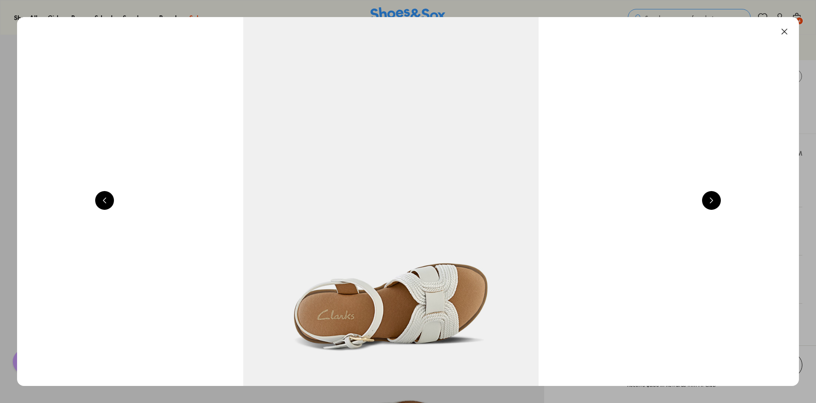
click at [787, 31] on button at bounding box center [784, 31] width 19 height 19
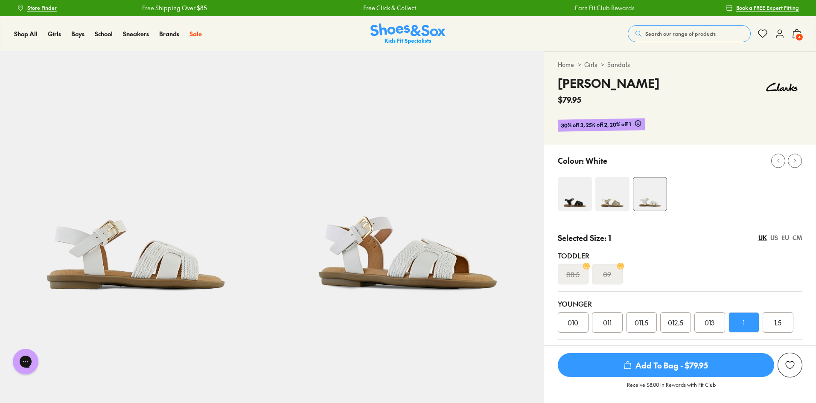
scroll to position [0, 0]
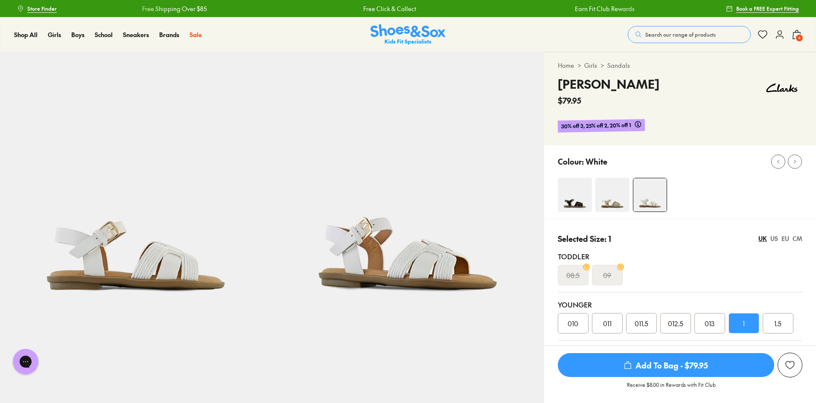
click at [587, 129] on span "30% off 3, 25% off 2, 20% off 1" at bounding box center [596, 126] width 70 height 10
click at [587, 131] on p "30% off 3, 25% off 2, 20% off 1 Applies at checkout" at bounding box center [600, 126] width 87 height 14
click at [587, 131] on span "Applies at checkout" at bounding box center [614, 135] width 54 height 12
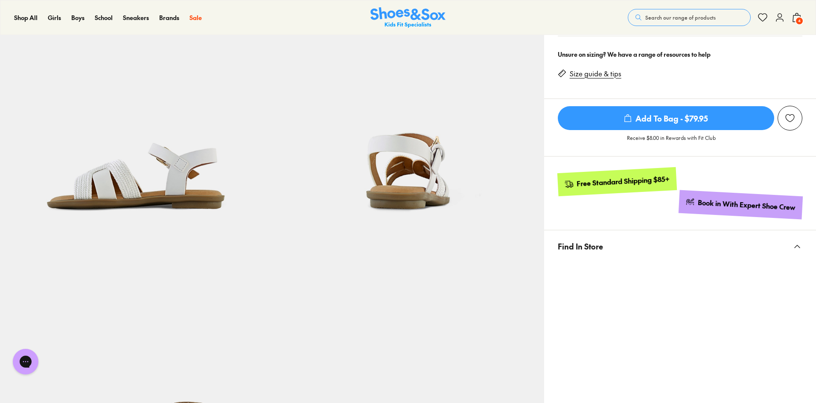
scroll to position [512, 0]
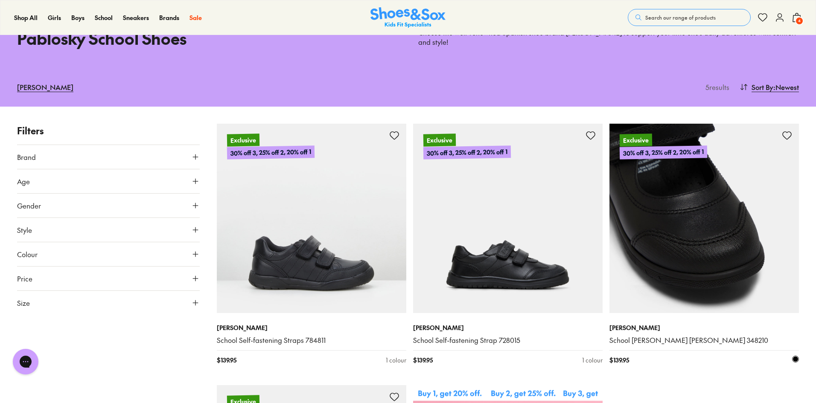
scroll to position [43, 0]
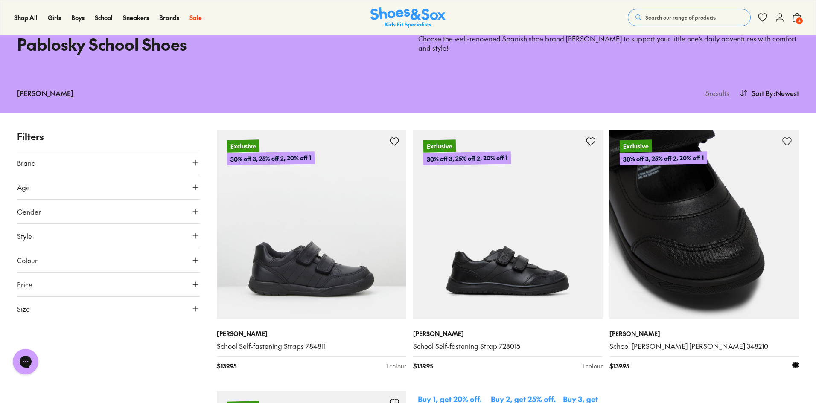
click at [700, 210] on img at bounding box center [703, 224] width 189 height 189
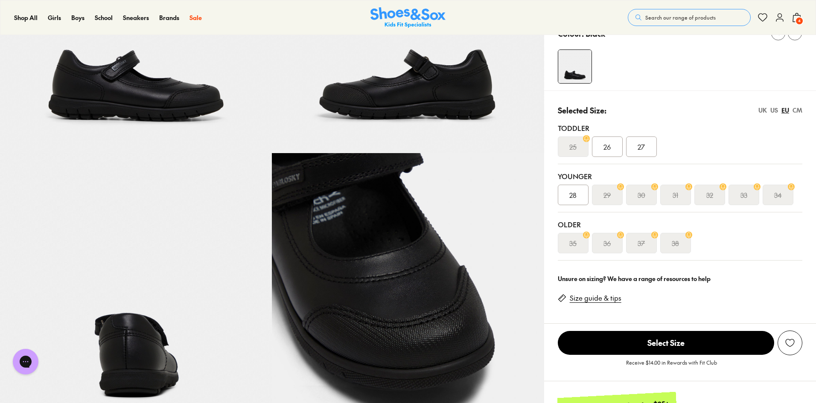
select select "*"
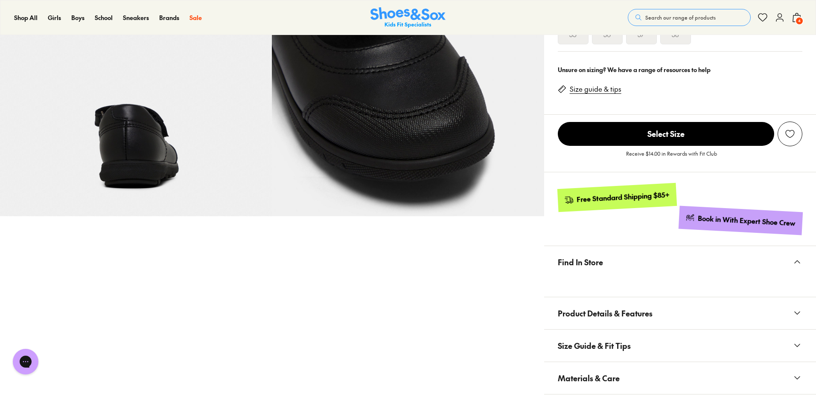
scroll to position [469, 0]
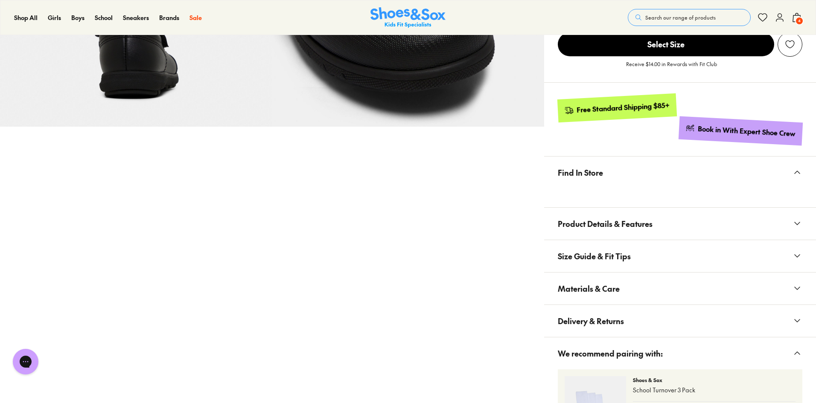
click at [648, 211] on span "Product Details & Features" at bounding box center [605, 223] width 95 height 25
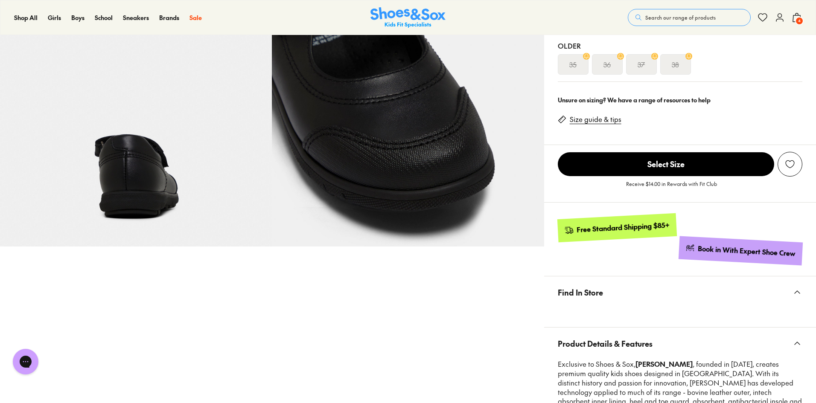
scroll to position [128, 0]
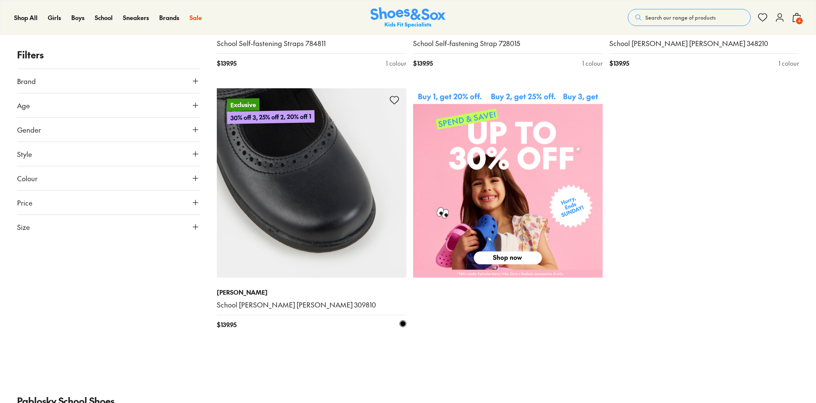
click at [322, 244] on img at bounding box center [311, 182] width 189 height 189
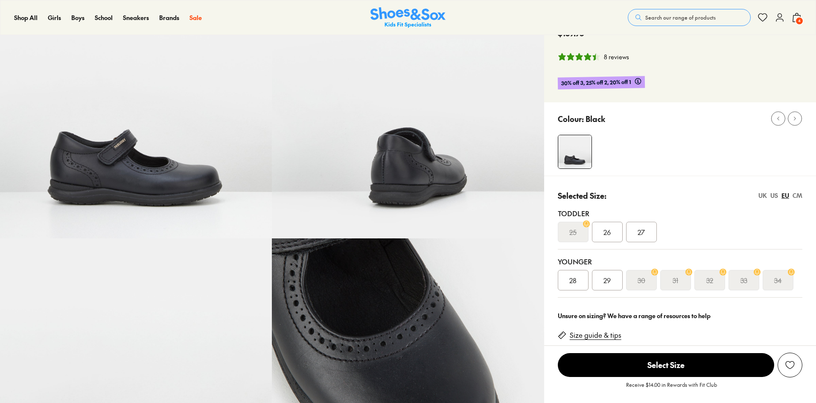
select select "*"
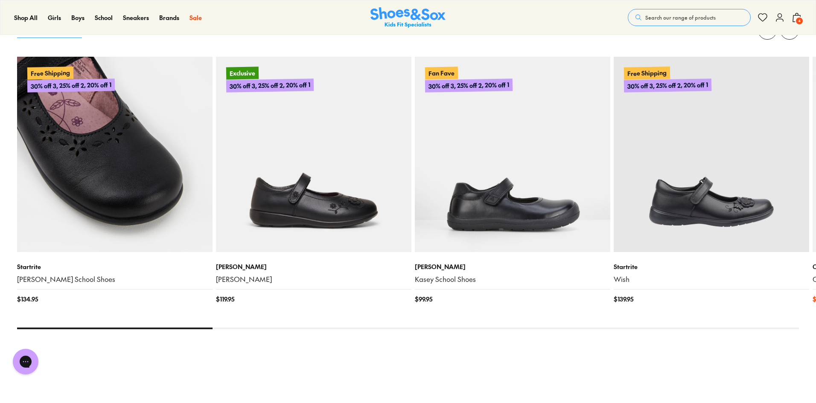
scroll to position [853, 0]
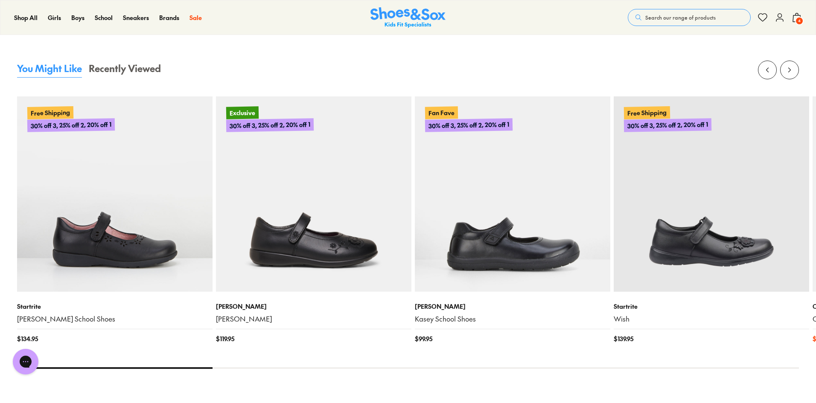
drag, startPoint x: 177, startPoint y: 349, endPoint x: 232, endPoint y: 357, distance: 55.2
click at [232, 357] on div "You Might Like Recently Viewed Free Shipping 30% off 3, 25% off 2, 20% off 1 St…" at bounding box center [408, 230] width 782 height 338
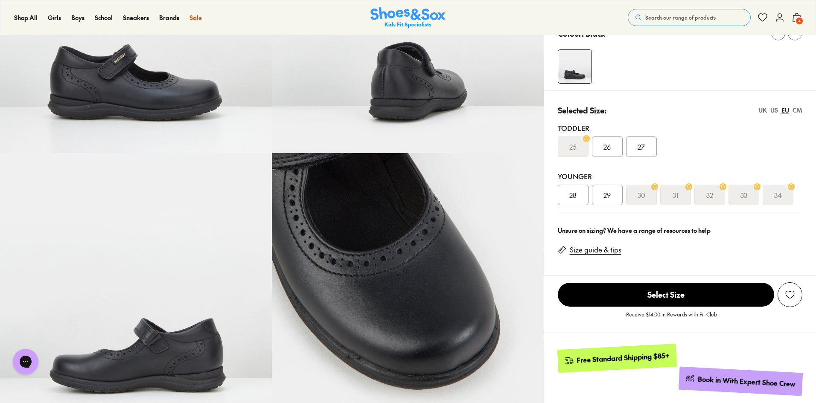
scroll to position [128, 0]
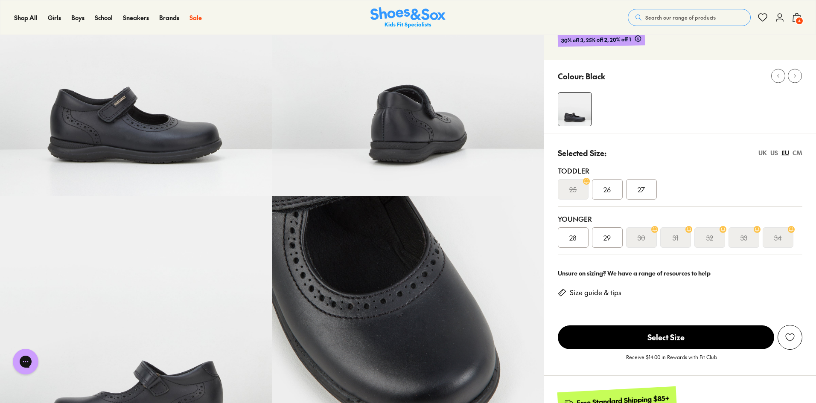
click at [743, 227] on div "33" at bounding box center [743, 237] width 31 height 20
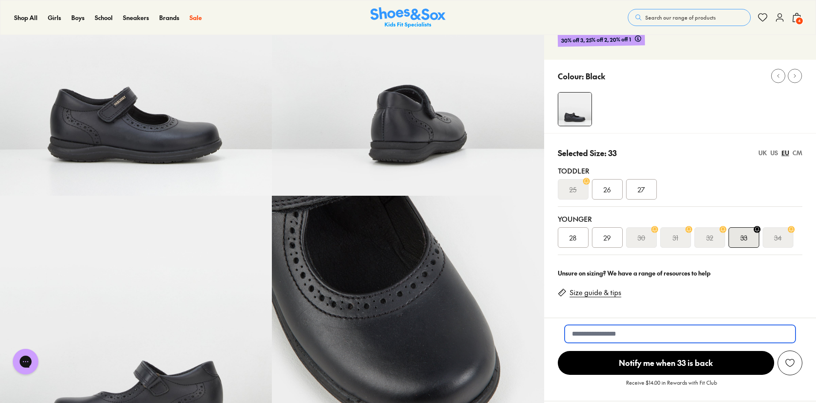
click at [643, 325] on input "email" at bounding box center [679, 334] width 231 height 18
click at [715, 227] on div "32" at bounding box center [709, 237] width 31 height 20
click at [628, 325] on input "******" at bounding box center [679, 334] width 231 height 18
type input "**********"
drag, startPoint x: 649, startPoint y: 347, endPoint x: 644, endPoint y: 320, distance: 26.9
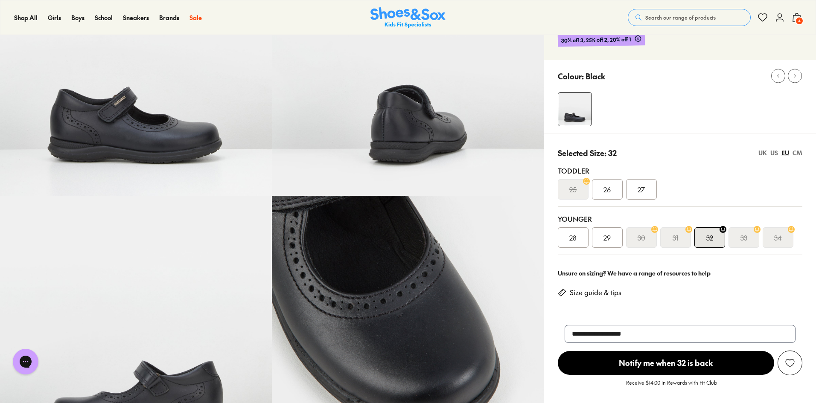
click at [644, 325] on div "**********" at bounding box center [680, 359] width 272 height 69
drag, startPoint x: 645, startPoint y: 318, endPoint x: 439, endPoint y: 319, distance: 206.5
click at [439, 319] on div "Pinch & Zoom (100%)" at bounding box center [408, 351] width 816 height 854
click at [605, 351] on span "Notify me when 32 is back" at bounding box center [666, 363] width 216 height 24
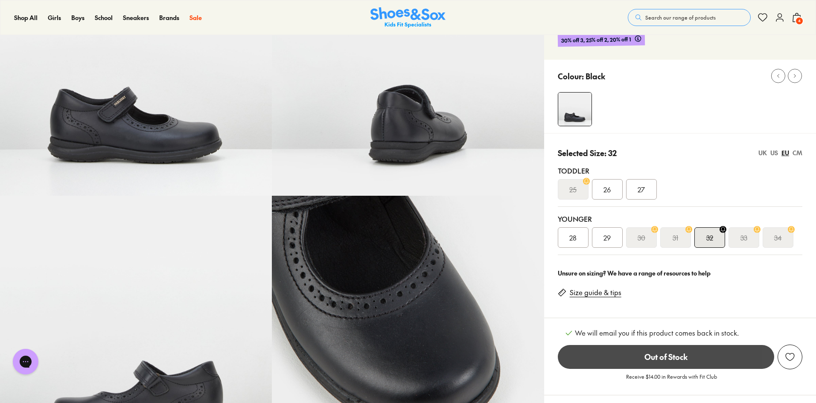
click at [675, 232] on s "31" at bounding box center [675, 237] width 6 height 10
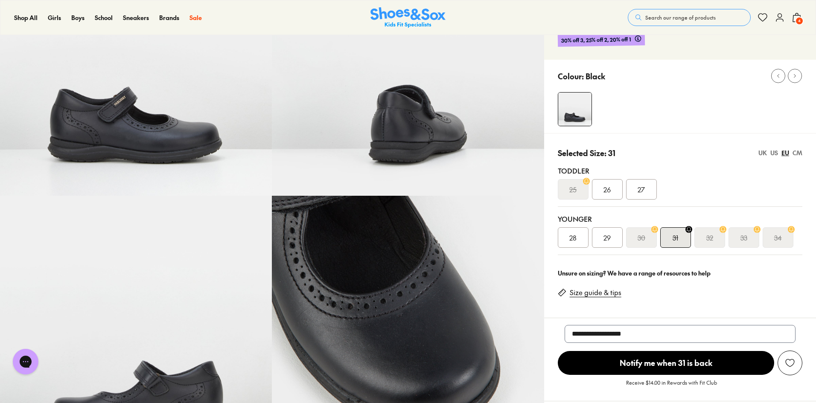
click at [659, 351] on span "Notify me when 31 is back" at bounding box center [666, 363] width 216 height 24
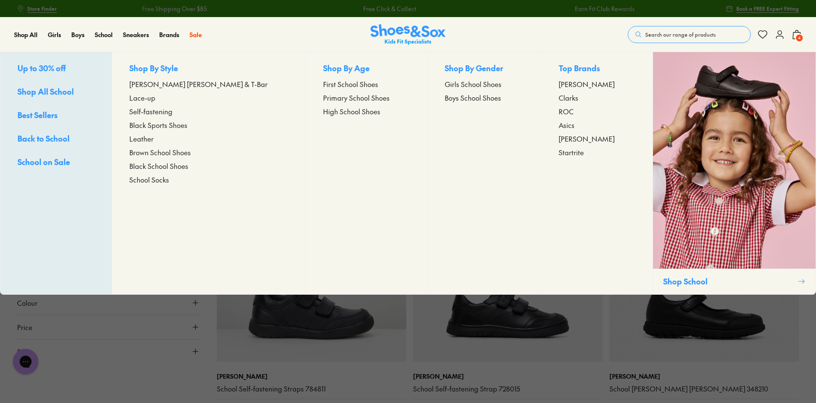
click at [158, 87] on span "[PERSON_NAME] [PERSON_NAME] & T-Bar" at bounding box center [198, 84] width 138 height 10
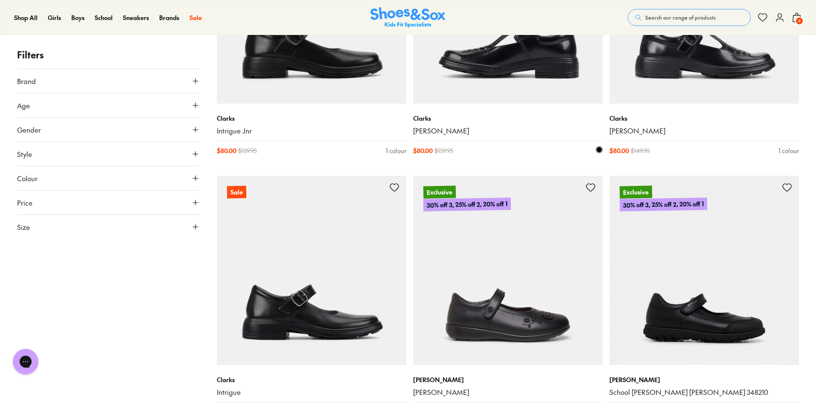
scroll to position [1408, 0]
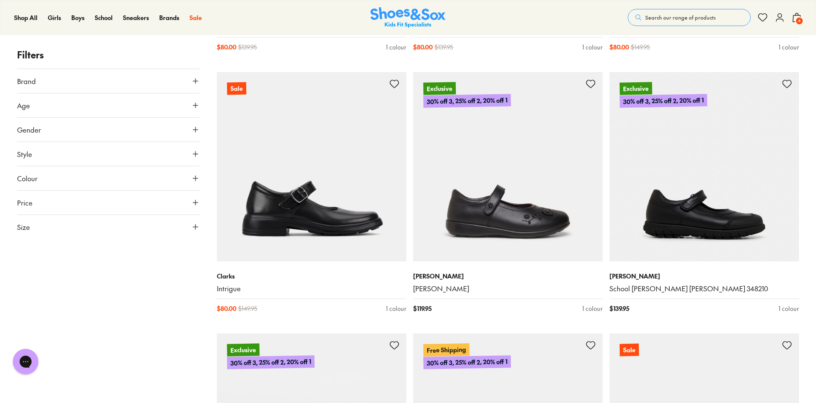
click at [178, 224] on button "Size" at bounding box center [108, 227] width 183 height 24
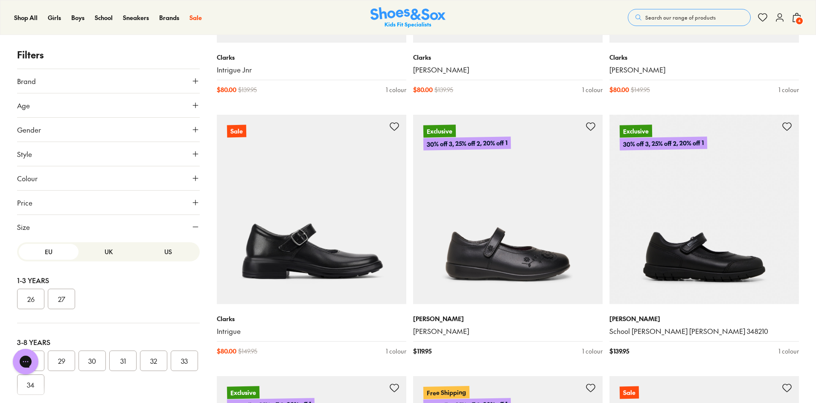
scroll to position [85, 0]
click at [153, 278] on button "32" at bounding box center [153, 275] width 27 height 20
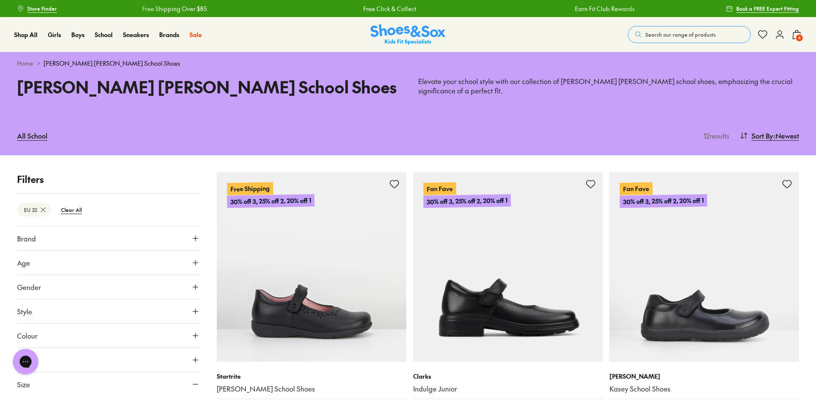
click at [776, 39] on icon at bounding box center [779, 34] width 10 height 10
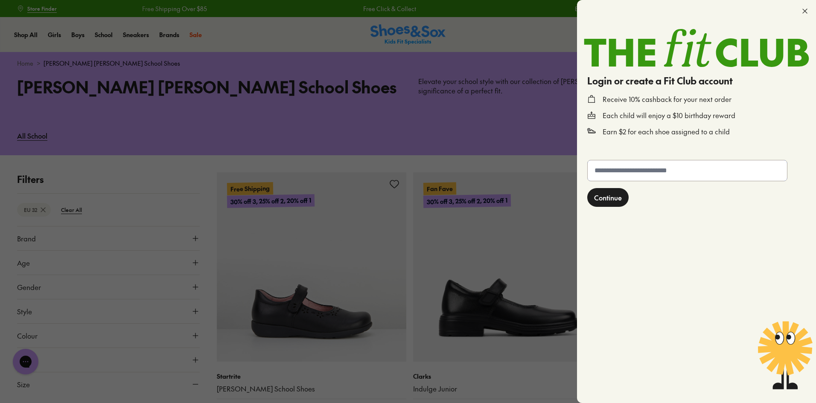
click at [664, 176] on input "text" at bounding box center [686, 170] width 199 height 20
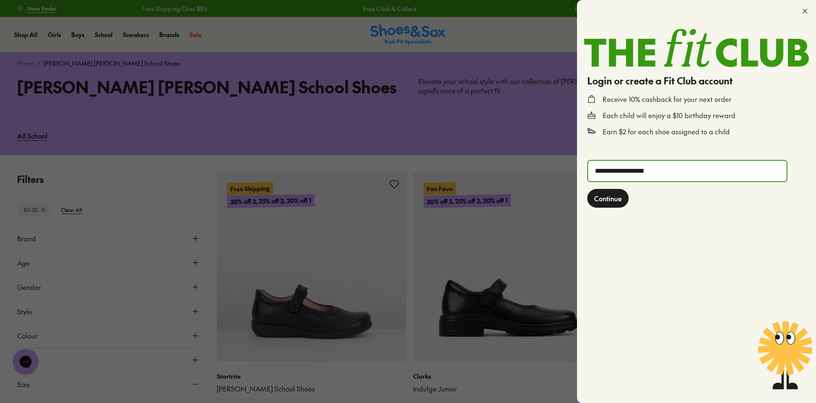
type input "**********"
click at [608, 198] on span "Continue" at bounding box center [608, 198] width 28 height 10
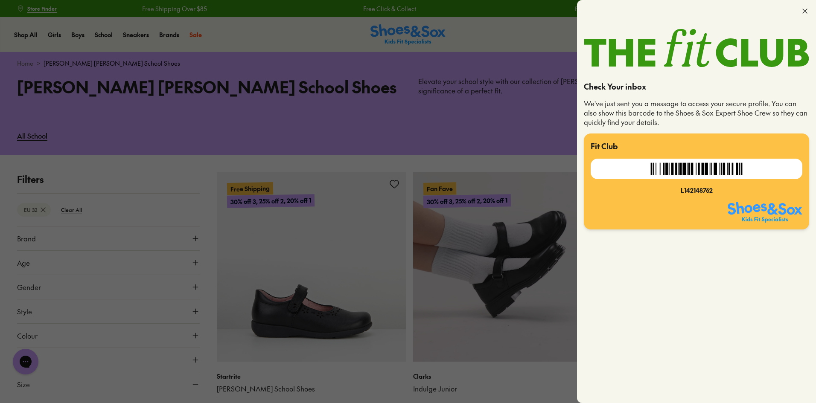
click at [459, 230] on div at bounding box center [408, 201] width 816 height 403
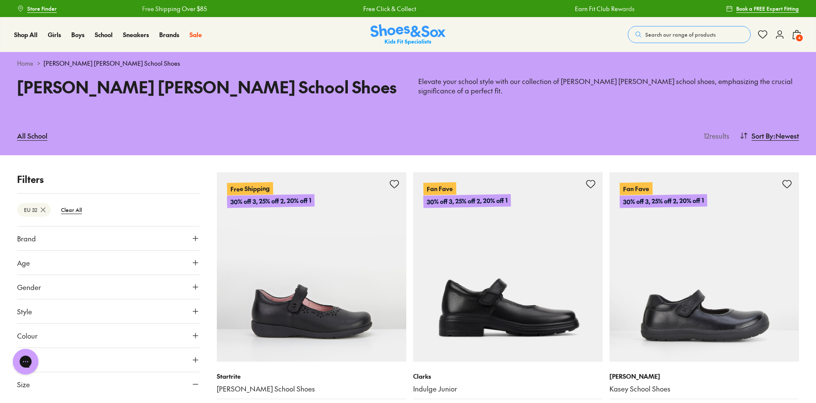
click at [801, 37] on span "4" at bounding box center [799, 38] width 9 height 9
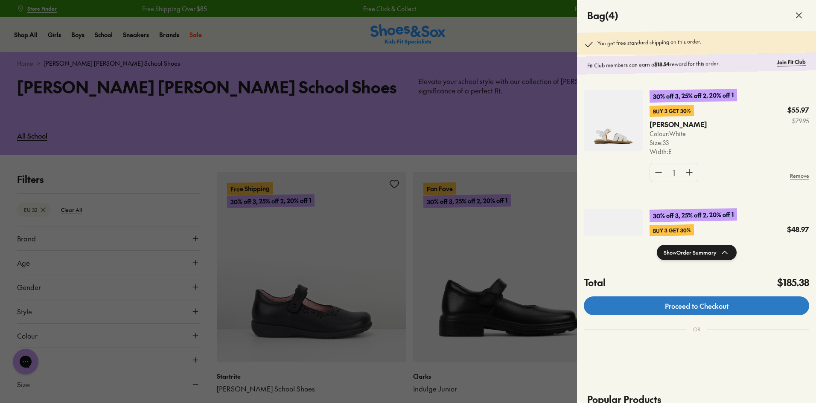
click at [734, 307] on link "Proceed to Checkout" at bounding box center [696, 305] width 225 height 19
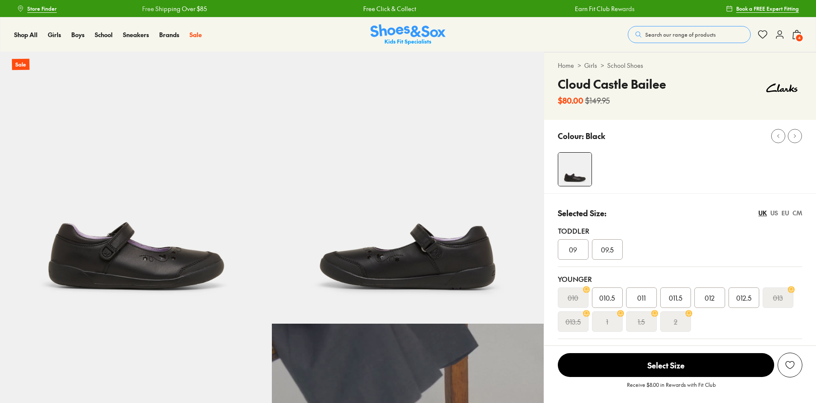
select select "*"
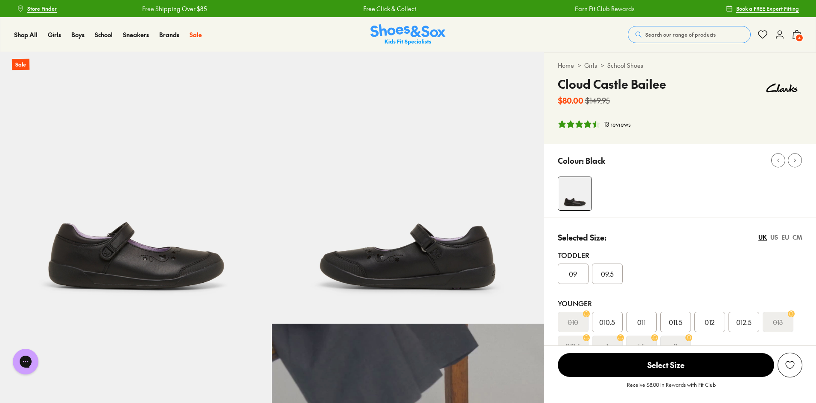
scroll to position [171, 0]
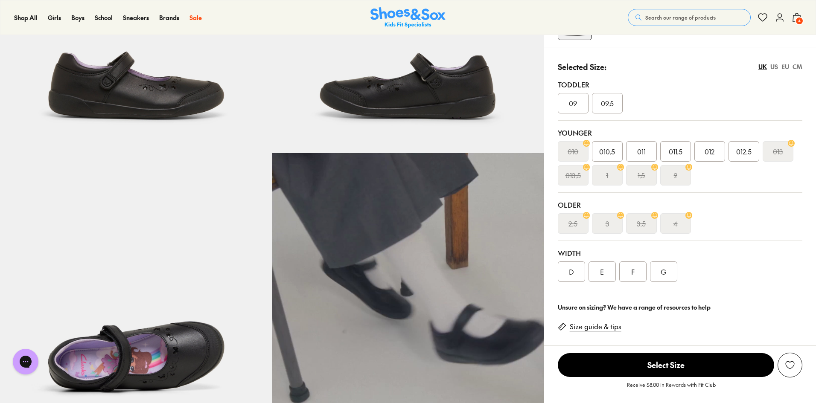
click at [783, 67] on div "EU" at bounding box center [785, 66] width 8 height 9
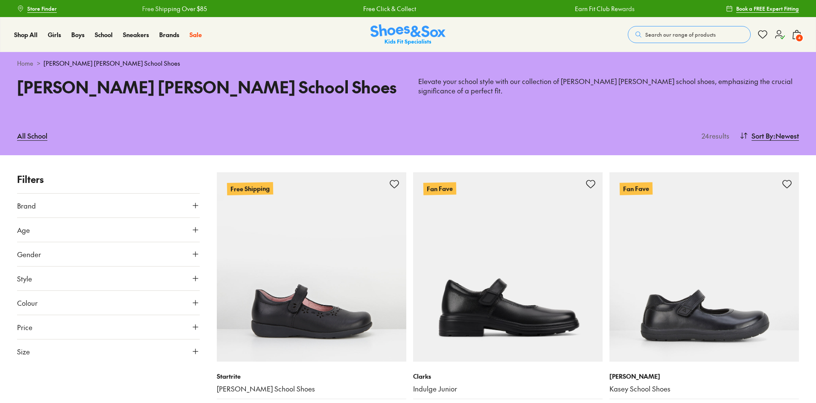
click at [802, 38] on span "4" at bounding box center [799, 38] width 9 height 9
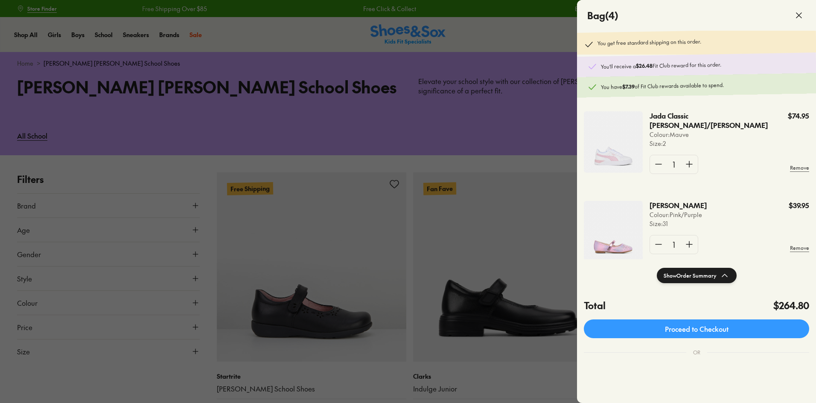
scroll to position [128, 0]
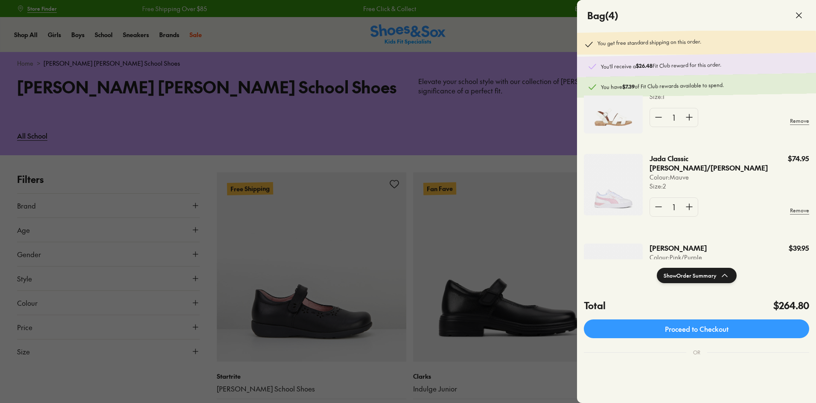
click at [679, 167] on p "Jada Classic [PERSON_NAME]/[PERSON_NAME]" at bounding box center [704, 163] width 110 height 19
click at [617, 199] on img at bounding box center [613, 184] width 59 height 61
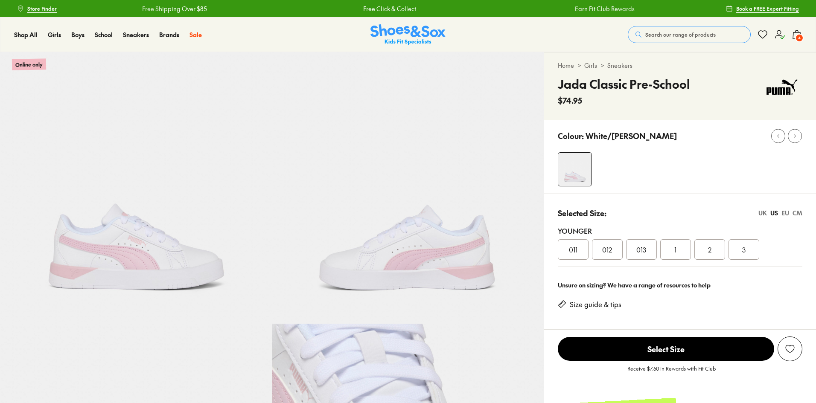
click at [763, 214] on div "UK" at bounding box center [762, 213] width 9 height 9
click at [713, 250] on div "1" at bounding box center [709, 249] width 31 height 20
select select "*"
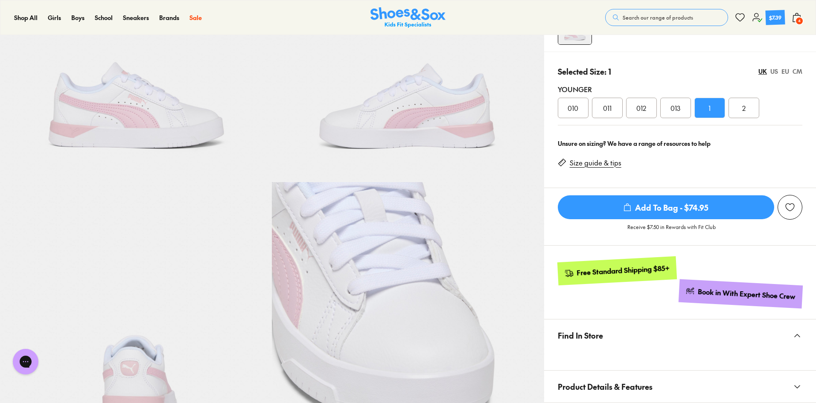
scroll to position [85, 0]
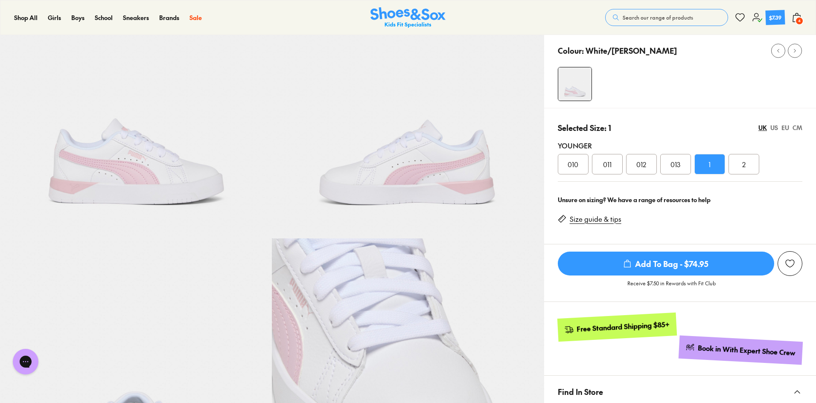
click at [651, 266] on span "Add To Bag - $74.95" at bounding box center [666, 264] width 216 height 24
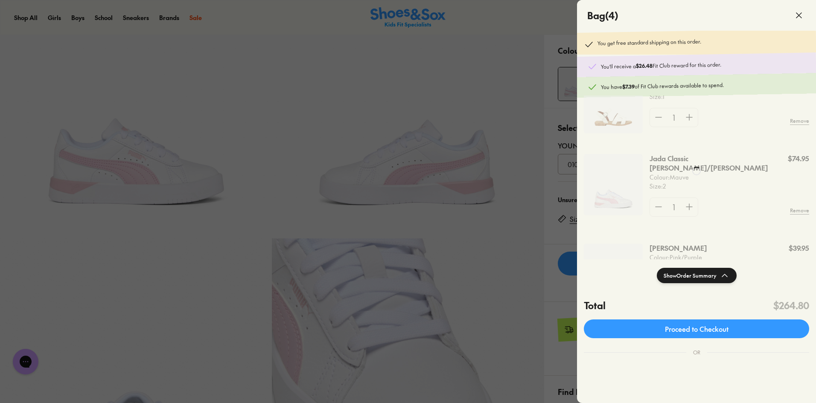
scroll to position [105, 0]
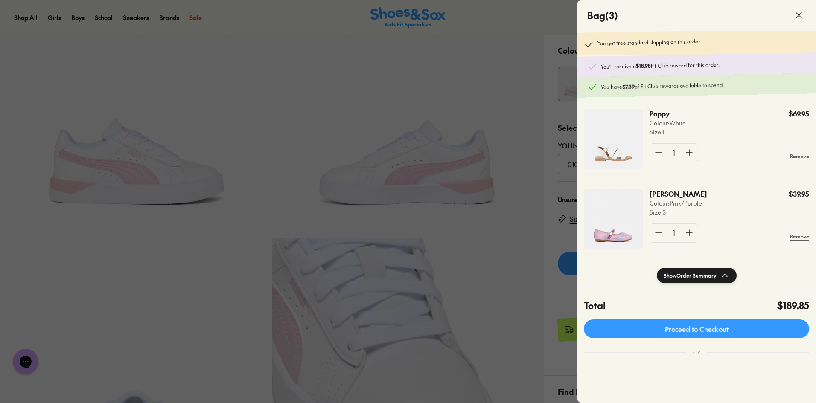
click at [546, 244] on div at bounding box center [408, 201] width 816 height 403
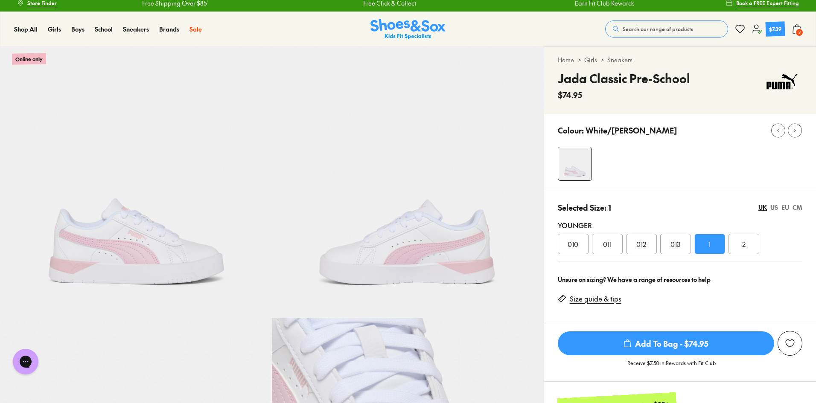
scroll to position [0, 0]
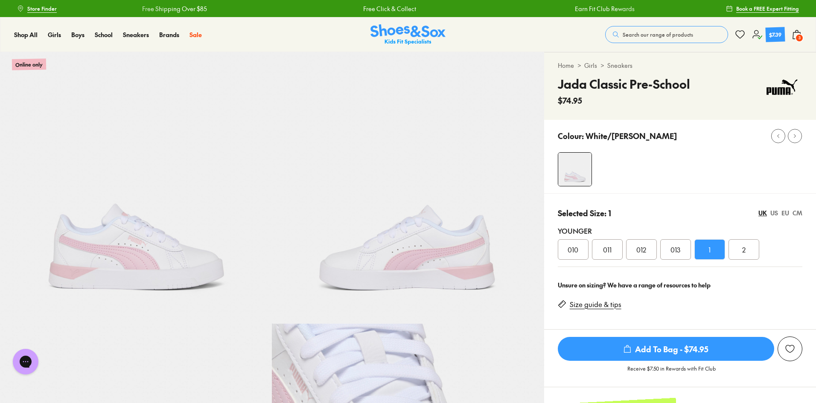
click at [783, 212] on div "EU" at bounding box center [785, 213] width 8 height 9
click at [796, 212] on div "CM" at bounding box center [797, 213] width 10 height 9
click at [764, 210] on div "UK" at bounding box center [762, 213] width 9 height 9
click at [764, 294] on div "Size guide & tips" at bounding box center [680, 308] width 244 height 30
click at [673, 351] on span "Add To Bag - $74.95" at bounding box center [666, 349] width 216 height 24
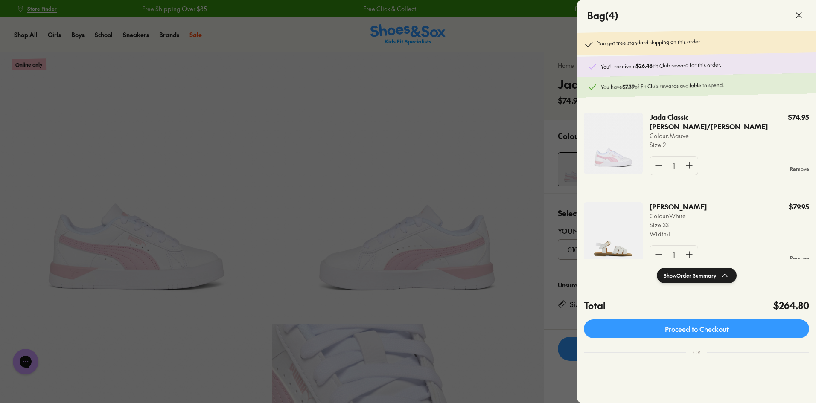
click at [552, 202] on div at bounding box center [408, 201] width 816 height 403
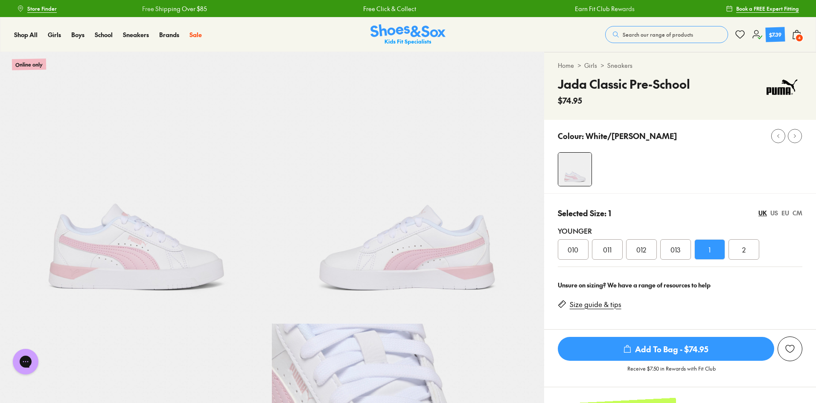
click at [801, 38] on span "4" at bounding box center [799, 38] width 9 height 9
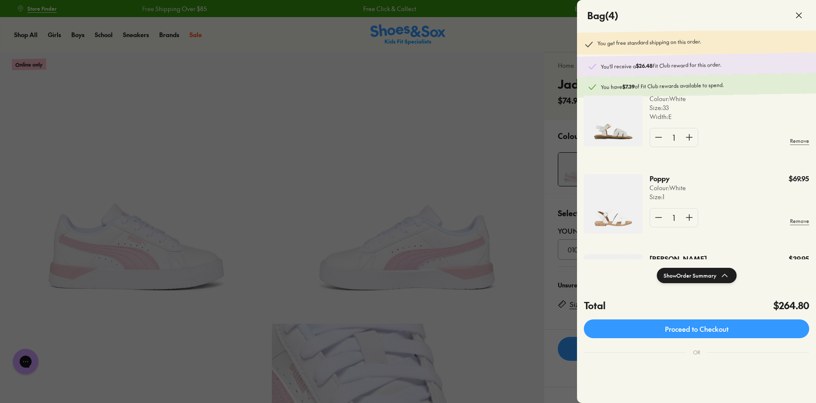
scroll to position [85, 0]
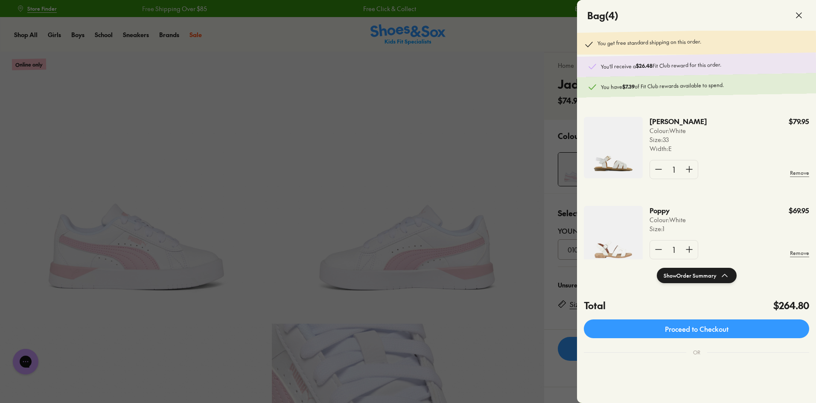
click at [626, 133] on img at bounding box center [613, 147] width 59 height 61
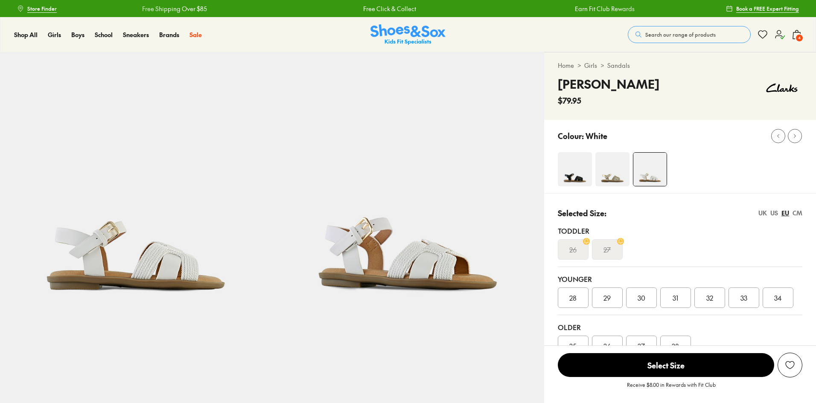
select select "*"
click at [797, 37] on span "4" at bounding box center [799, 38] width 9 height 9
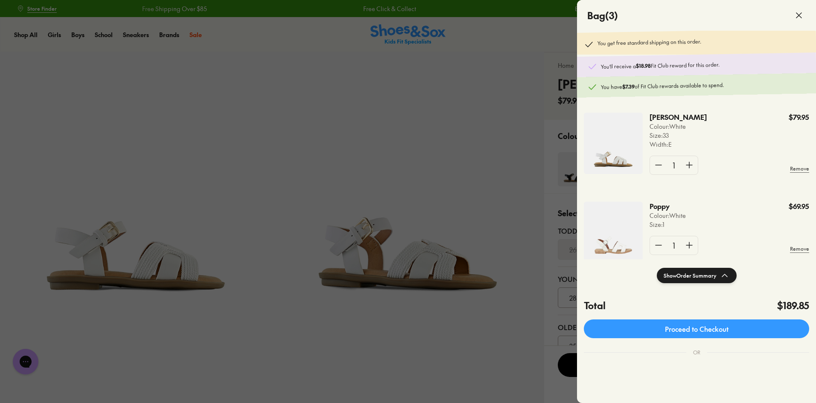
click at [609, 244] on img at bounding box center [613, 232] width 59 height 60
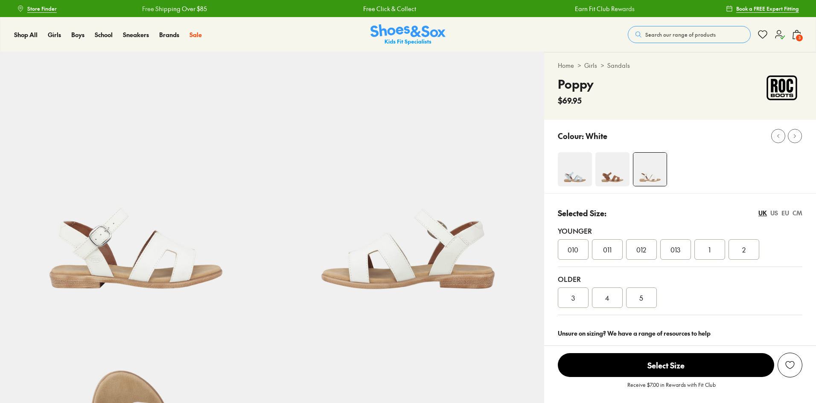
select select "*"
click at [797, 38] on span "3" at bounding box center [799, 38] width 9 height 9
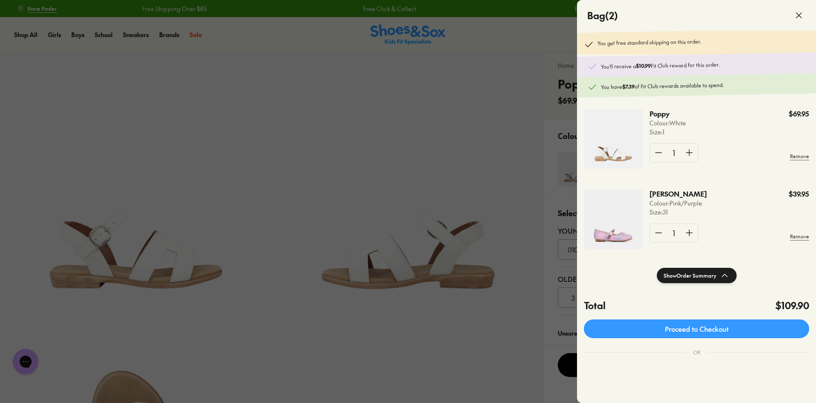
scroll to position [16, 0]
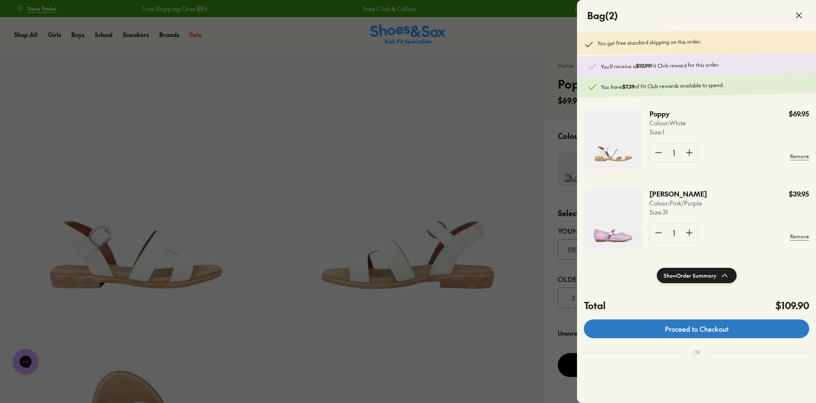
click at [723, 325] on link "Proceed to Checkout" at bounding box center [696, 329] width 225 height 19
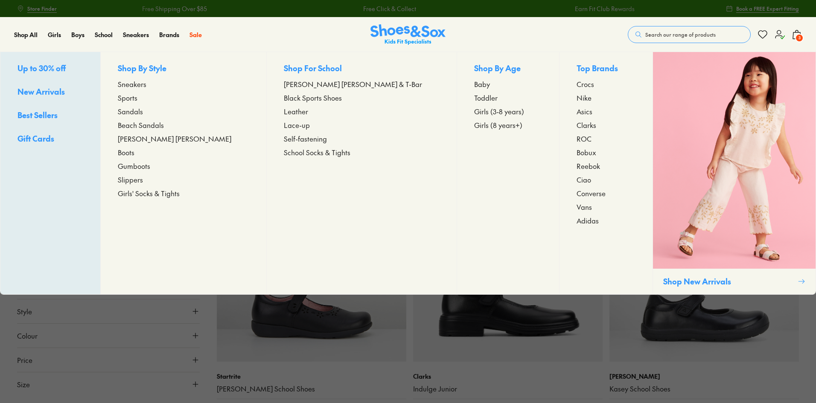
type input "***"
drag, startPoint x: 173, startPoint y: 125, endPoint x: 129, endPoint y: 134, distance: 45.2
click at [164, 125] on span "Beach Sandals" at bounding box center [141, 125] width 46 height 10
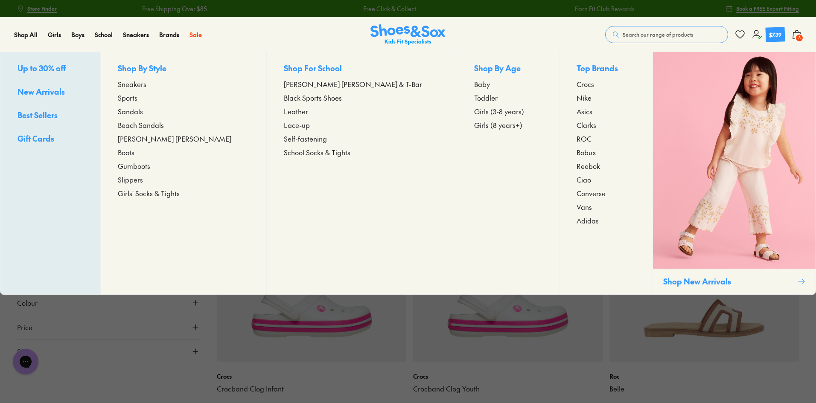
click at [146, 85] on span "Sneakers" at bounding box center [132, 84] width 29 height 10
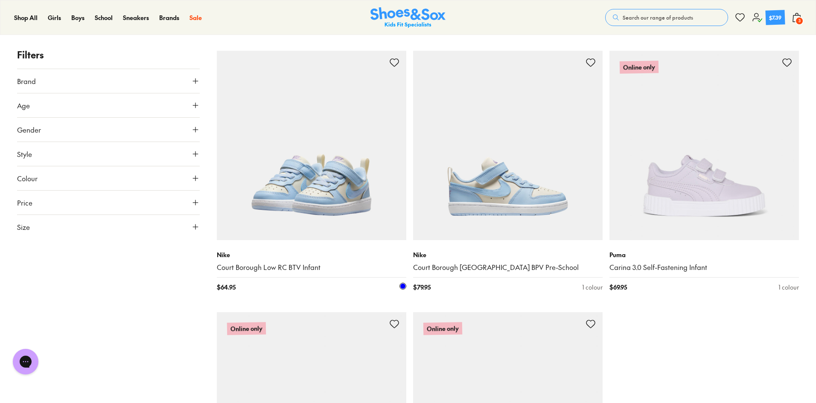
scroll to position [2474, 0]
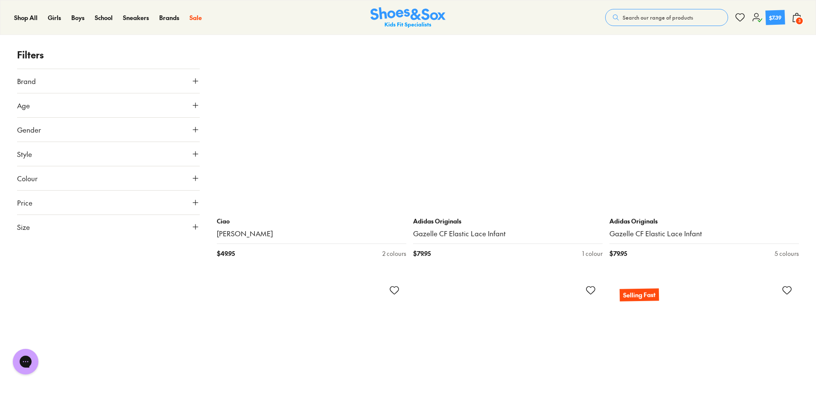
scroll to position [5034, 0]
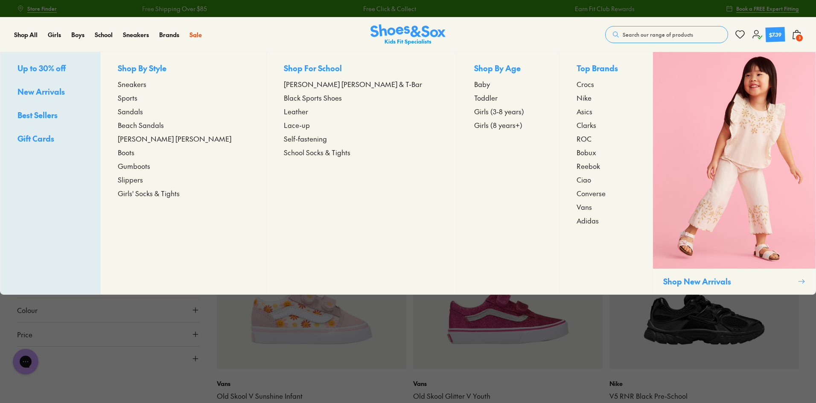
click at [143, 111] on span "Sandals" at bounding box center [130, 111] width 25 height 10
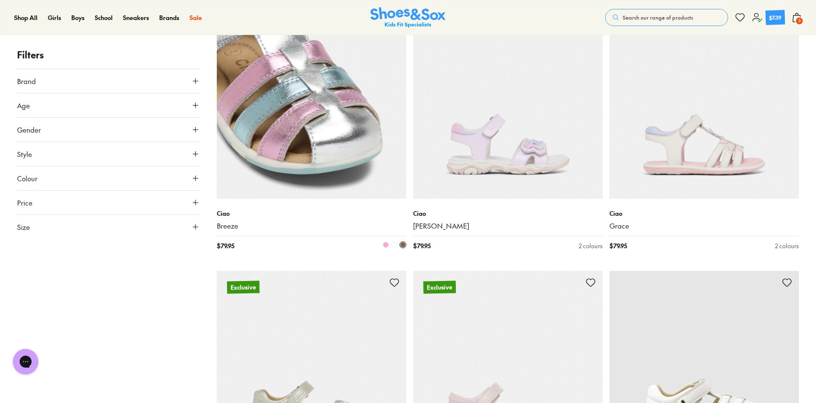
scroll to position [2005, 0]
